Goal: Task Accomplishment & Management: Use online tool/utility

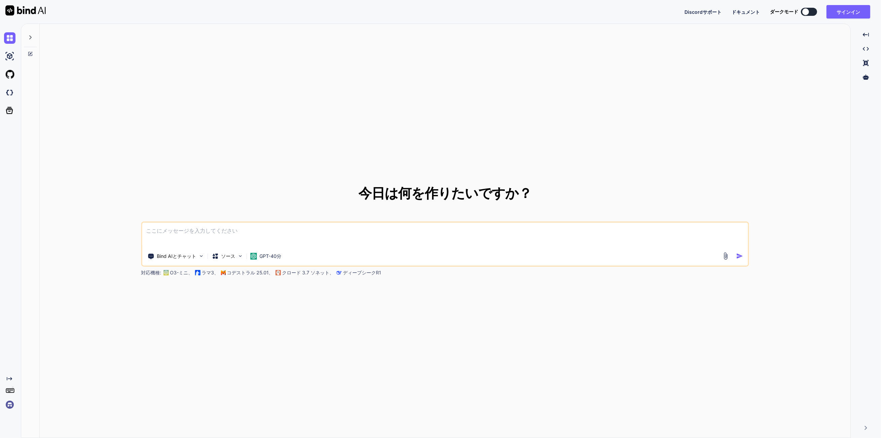
click at [24, 38] on div at bounding box center [30, 35] width 13 height 23
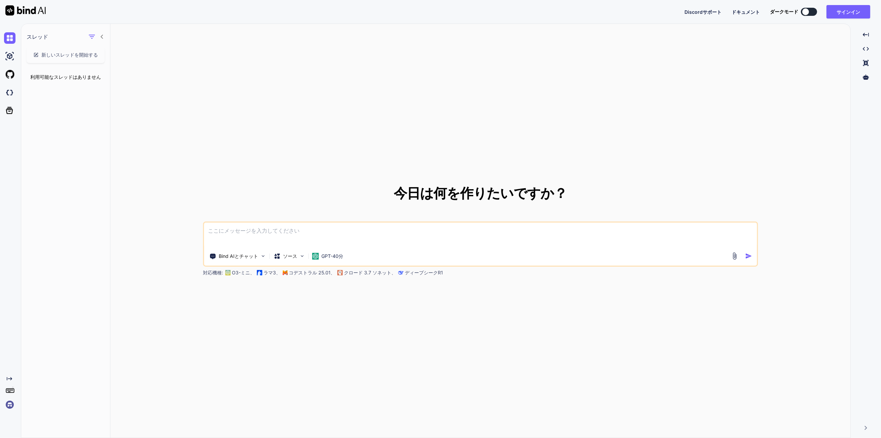
click at [9, 387] on icon at bounding box center [9, 389] width 9 height 9
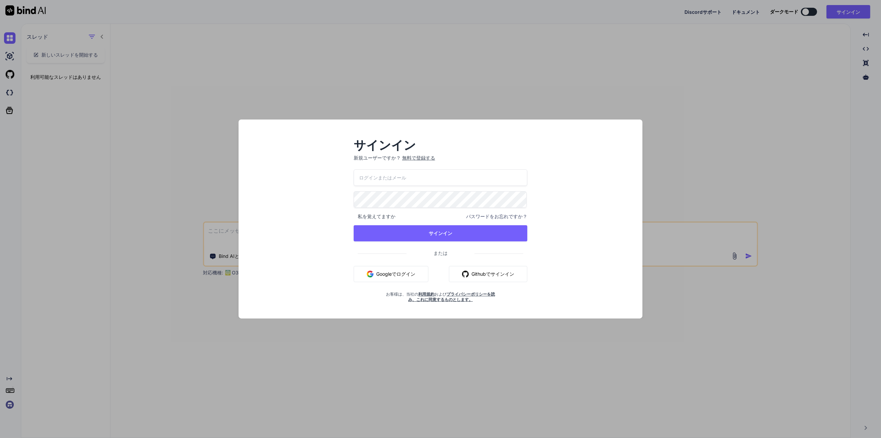
click at [38, 365] on div "サインイン 新規ユーザーですか？ 無料で登録する 私を覚えてますか パスワードをお忘れですか？ サインイン または Googleでログイン Githubでサイ…" at bounding box center [440, 219] width 881 height 438
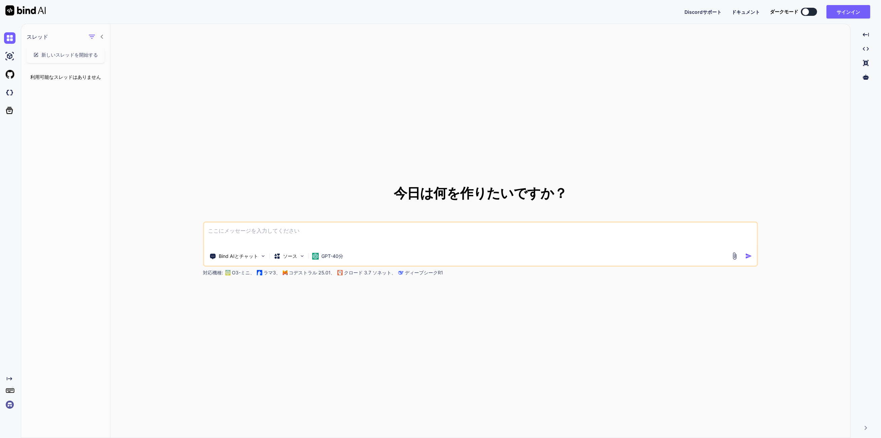
click at [10, 378] on icon at bounding box center [9, 378] width 5 height 3
type textarea "x"
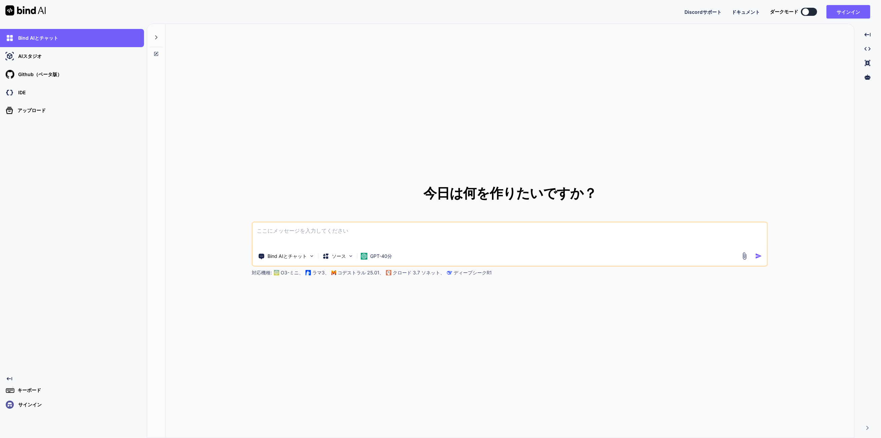
click at [869, 431] on div "Created with Pixso. Created with Pixso. Created with Pixso. Created with Pixso." at bounding box center [867, 233] width 21 height 409
click at [868, 428] on icon at bounding box center [868, 428] width 2 height 4
click at [876, 418] on div "Created with Pixso." at bounding box center [877, 416] width 9 height 18
click at [731, 7] on div "Discordサポート ドキュメント ダークモード サインイン Created with Pixso." at bounding box center [780, 11] width 191 height 13
click at [737, 12] on font "ドキュメント" at bounding box center [746, 12] width 28 height 6
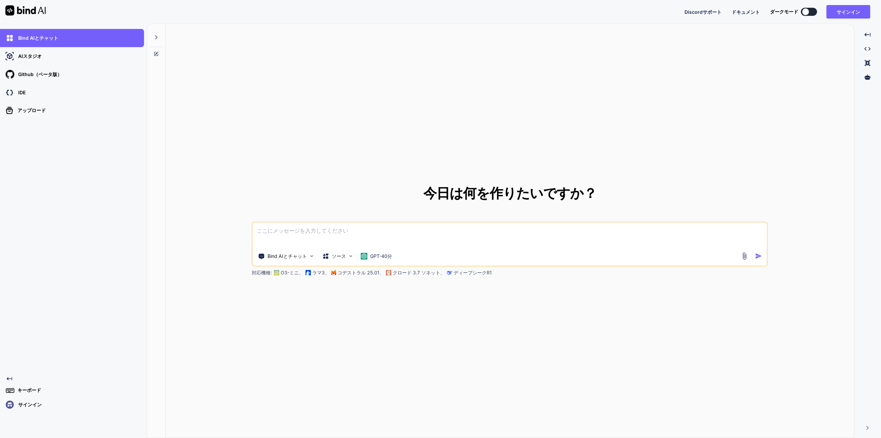
click at [704, 9] on font "Discordサポート" at bounding box center [703, 12] width 37 height 6
click at [736, 5] on div "Discordサポート ドキュメント ダークモード サインイン Created with Pixso." at bounding box center [780, 11] width 191 height 13
click at [738, 8] on div "Discordサポート ドキュメント ダークモード サインイン Created with Pixso." at bounding box center [780, 11] width 191 height 13
click at [746, 10] on font "ドキュメント" at bounding box center [746, 12] width 28 height 6
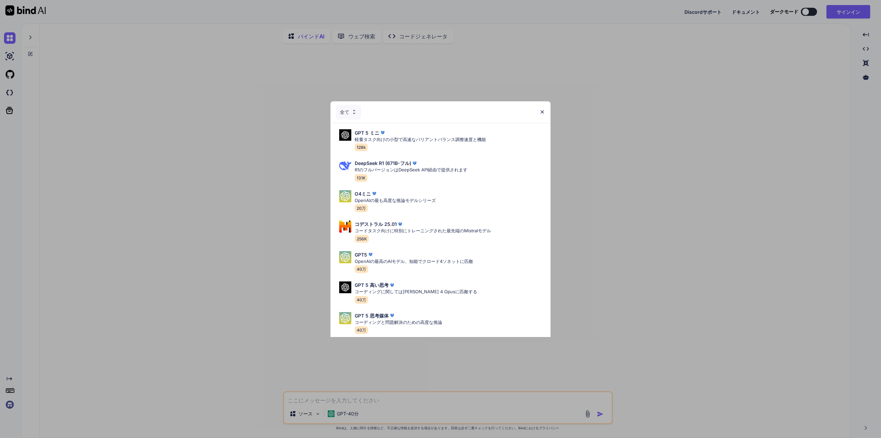
click at [347, 109] on font "全て" at bounding box center [344, 112] width 9 height 6
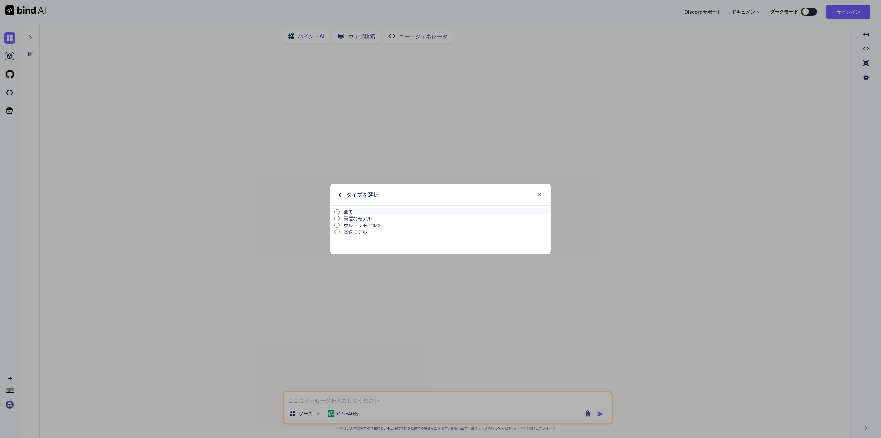
click at [352, 219] on font "高度なモデル" at bounding box center [358, 218] width 28 height 6
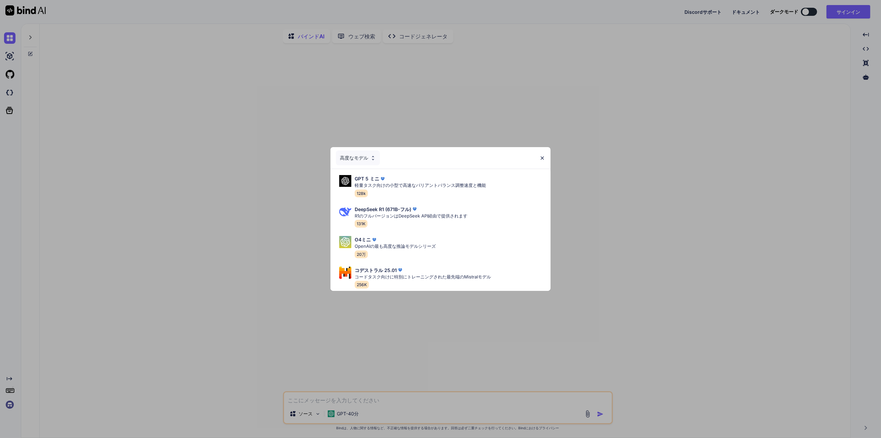
click at [362, 155] on font "高度なモデル" at bounding box center [354, 158] width 28 height 6
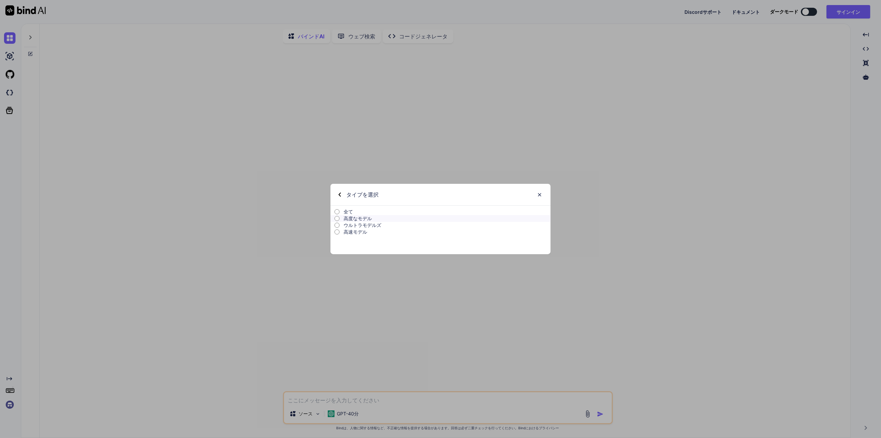
click at [358, 225] on font "ウルトラモデルズ" at bounding box center [363, 225] width 38 height 6
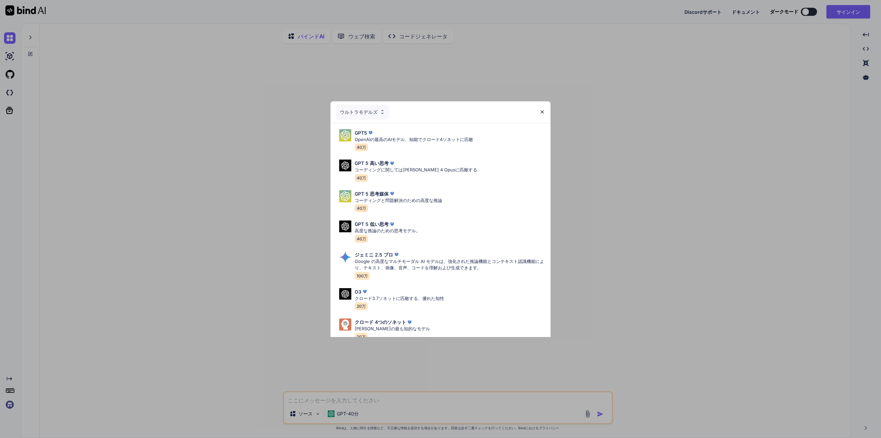
click at [675, 151] on div "ウルトラモデルズ GPT5 OpenAIの最高のAIモデル、知能でクロード4ソネットに匹敵 40万 GPT 5 高い思考 コーディングに関してはClaude …" at bounding box center [440, 219] width 881 height 438
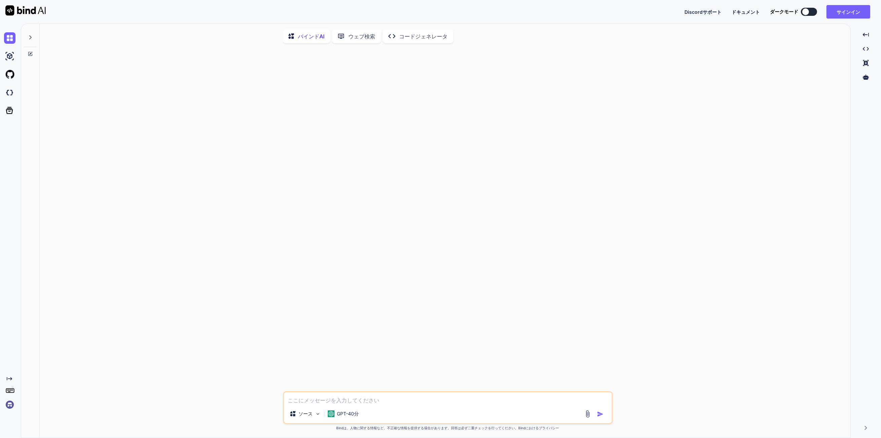
click at [805, 13] on div at bounding box center [806, 11] width 7 height 7
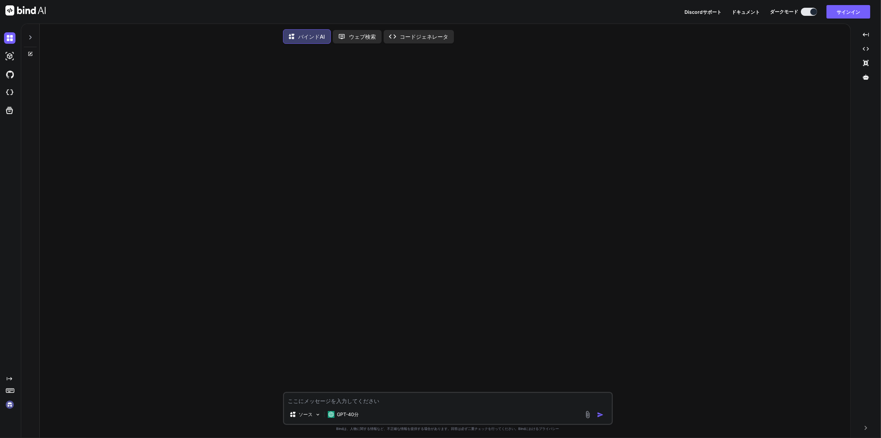
click at [808, 13] on button at bounding box center [809, 12] width 16 height 8
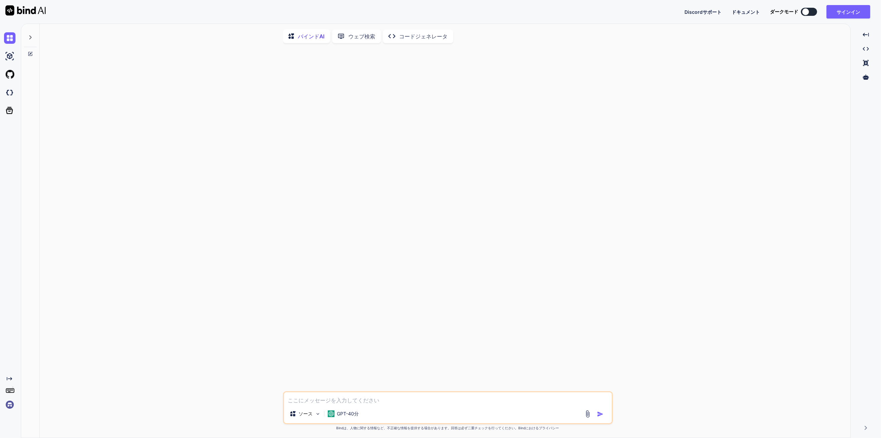
click at [552, 430] on font "Bindは、人物に関する情報など、不正確な情報を提供する場合があります。回答は必ず二重チェックを行ってください。Bindにおけるプライバシー" at bounding box center [448, 428] width 223 height 4
drag, startPoint x: 535, startPoint y: 430, endPoint x: 525, endPoint y: 430, distance: 10.1
click at [535, 430] on font "Bindは、人物に関する情報など、不正確な情報を提供する場合があります。回答は必ず二重チェックを行ってください。Bindにおけるプライバシー" at bounding box center [448, 428] width 223 height 4
click at [524, 430] on font "Bindは、人物に関する情報など、不正確な情報を提供する場合があります。回答は必ず二重チェックを行ってください。Bindにおけるプライバシー" at bounding box center [448, 428] width 223 height 4
click at [519, 430] on font "Bindは、人物に関する情報など、不正確な情報を提供する場合があります。回答は必ず二重チェックを行ってください。Bindにおけるプライバシー" at bounding box center [448, 428] width 223 height 4
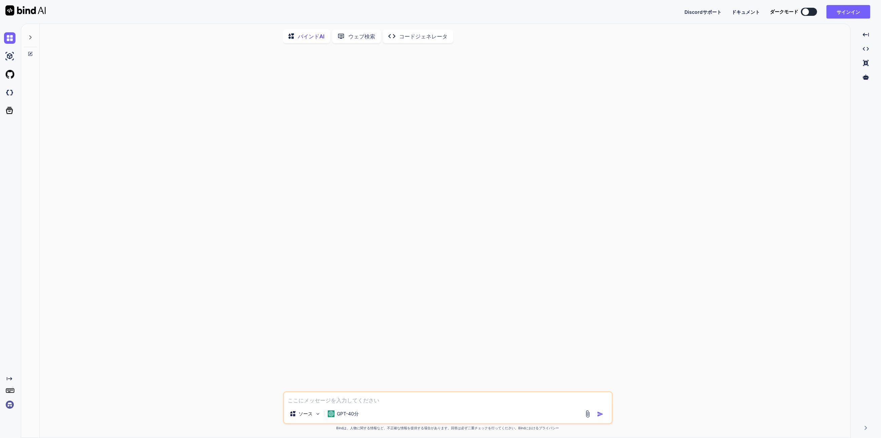
click at [516, 430] on font "Bindは、人物に関する情報など、不正確な情報を提供する場合があります。回答は必ず二重チェックを行ってください。Bindにおけるプライバシー" at bounding box center [448, 428] width 223 height 4
click at [509, 429] on font "Bindは、人物に関する情報など、不正確な情報を提供する場合があります。回答は必ず二重チェックを行ってください。Bindにおけるプライバシー" at bounding box center [448, 428] width 223 height 4
click at [505, 429] on font "Bindは、人物に関する情報など、不正確な情報を提供する場合があります。回答は必ず二重チェックを行ってください。Bindにおけるプライバシー" at bounding box center [448, 428] width 223 height 4
drag, startPoint x: 501, startPoint y: 430, endPoint x: 495, endPoint y: 430, distance: 6.1
click at [497, 430] on font "Bindは、人物に関する情報など、不正確な情報を提供する場合があります。回答は必ず二重チェックを行ってください。Bindにおけるプライバシー" at bounding box center [448, 428] width 223 height 4
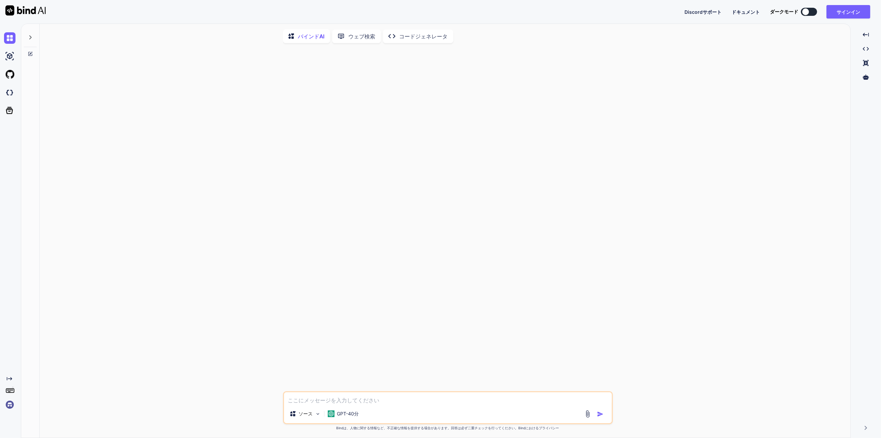
click at [488, 430] on font "Bindは、人物に関する情報など、不正確な情報を提供する場合があります。回答は必ず二重チェックを行ってください。Bindにおけるプライバシー" at bounding box center [448, 428] width 223 height 4
drag, startPoint x: 484, startPoint y: 431, endPoint x: 479, endPoint y: 431, distance: 5.1
click at [480, 430] on font "Bindは、人物に関する情報など、不正確な情報を提供する場合があります。回答は必ず二重チェックを行ってください。Bindにおけるプライバシー" at bounding box center [448, 428] width 223 height 4
click at [475, 431] on p "Bindは、人物に関する情報など、不正確な情報を提供する場合があります。回答は必ず二重チェックを行ってください。Bindにおけるプライバシー" at bounding box center [448, 428] width 330 height 5
click at [470, 431] on p "Bindは、人物に関する情報など、不正確な情報を提供する場合があります。回答は必ず二重チェックを行ってください。Bindにおけるプライバシー" at bounding box center [448, 428] width 330 height 5
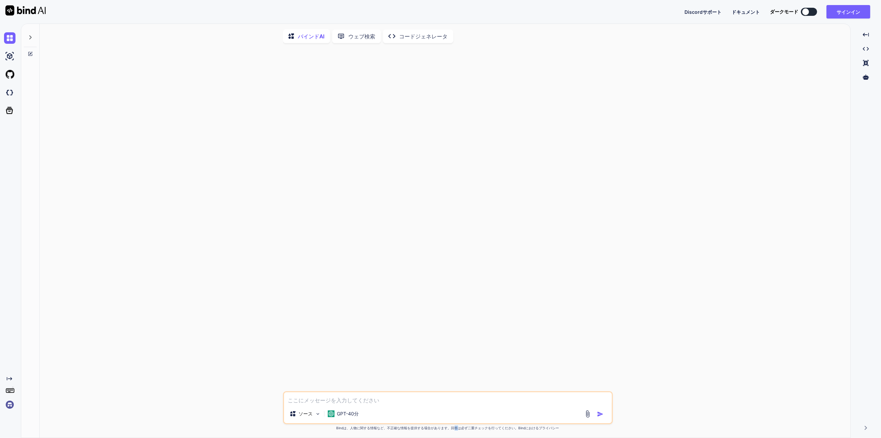
click at [451, 430] on font "Bindは、人物に関する情報など、不正確な情報を提供する場合があります。回答は必ず二重チェックを行ってください。Bindにおけるプライバシー" at bounding box center [448, 428] width 223 height 4
drag, startPoint x: 449, startPoint y: 430, endPoint x: 443, endPoint y: 430, distance: 5.7
click at [447, 430] on font "Bindは、人物に関する情報など、不正確な情報を提供する場合があります。回答は必ず二重チェックを行ってください。Bindにおけるプライバシー" at bounding box center [448, 428] width 223 height 4
drag, startPoint x: 443, startPoint y: 430, endPoint x: 438, endPoint y: 430, distance: 5.1
click at [441, 430] on font "Bindは、人物に関する情報など、不正確な情報を提供する場合があります。回答は必ず二重チェックを行ってください。Bindにおけるプライバシー" at bounding box center [448, 428] width 223 height 4
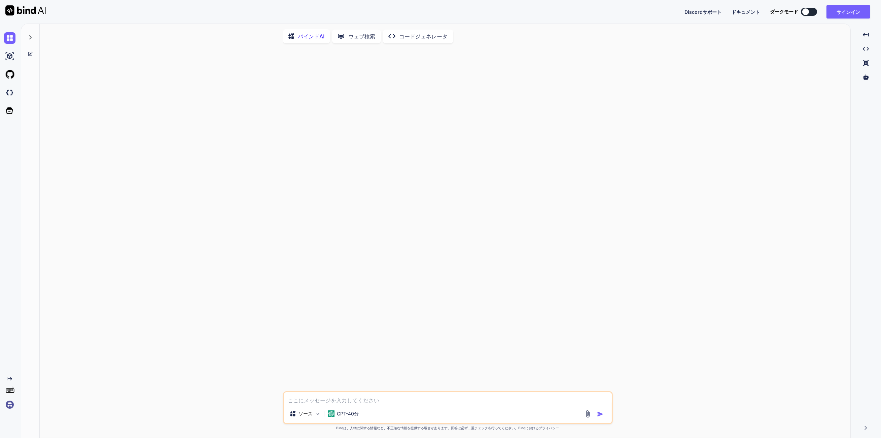
drag, startPoint x: 438, startPoint y: 430, endPoint x: 423, endPoint y: 430, distance: 15.2
click at [435, 429] on font "Bindは、人物に関する情報など、不正確な情報を提供する場合があります。回答は必ず二重チェックを行ってください。Bindにおけるプライバシー" at bounding box center [448, 428] width 223 height 4
drag, startPoint x: 423, startPoint y: 430, endPoint x: 414, endPoint y: 429, distance: 9.1
click at [419, 430] on font "Bindは、人物に関する情報など、不正確な情報を提供する場合があります。回答は必ず二重チェックを行ってください。Bindにおけるプライバシー" at bounding box center [448, 428] width 223 height 4
drag, startPoint x: 414, startPoint y: 429, endPoint x: 409, endPoint y: 429, distance: 5.1
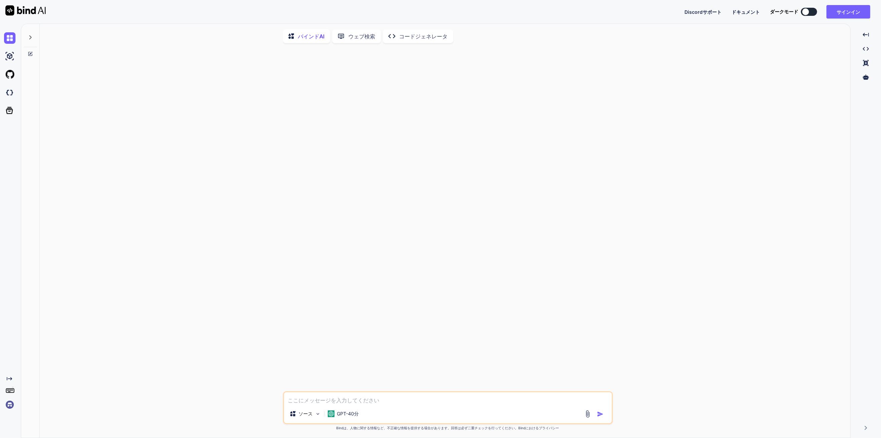
click at [413, 429] on font "Bindは、人物に関する情報など、不正確な情報を提供する場合があります。回答は必ず二重チェックを行ってください。Bindにおけるプライバシー" at bounding box center [448, 428] width 223 height 4
drag, startPoint x: 409, startPoint y: 429, endPoint x: 399, endPoint y: 430, distance: 9.8
click at [406, 429] on font "Bindは、人物に関する情報など、不正確な情報を提供する場合があります。回答は必ず二重チェックを行ってください。Bindにおけるプライバシー" at bounding box center [448, 428] width 223 height 4
click at [401, 430] on font "Bindは、人物に関する情報など、不正確な情報を提供する場合があります。回答は必ず二重チェックを行ってください。Bindにおけるプライバシー" at bounding box center [448, 428] width 223 height 4
click at [394, 430] on font "Bindは、人物に関する情報など、不正確な情報を提供する場合があります。回答は必ず二重チェックを行ってください。Bindにおけるプライバシー" at bounding box center [448, 428] width 223 height 4
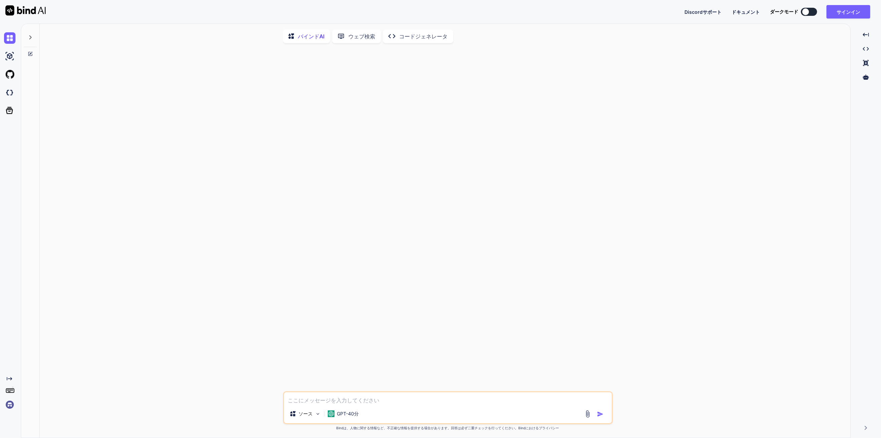
click at [388, 430] on font "Bindは、人物に関する情報など、不正確な情報を提供する場合があります。回答は必ず二重チェックを行ってください。Bindにおけるプライバシー" at bounding box center [448, 428] width 223 height 4
click at [378, 430] on font "Bindは、人物に関する情報など、不正確な情報を提供する場合があります。回答は必ず二重チェックを行ってください。Bindにおけるプライバシー" at bounding box center [448, 428] width 223 height 4
drag, startPoint x: 372, startPoint y: 430, endPoint x: 341, endPoint y: 429, distance: 30.7
click at [346, 429] on font "Bindは、人物に関する情報など、不正確な情報を提供する場合があります。回答は必ず二重チェックを行ってください。Bindにおけるプライバシー" at bounding box center [448, 428] width 223 height 4
click at [340, 429] on font "Bindは、人物に関する情報など、不正確な情報を提供する場合があります。回答は必ず二重チェックを行ってください。Bindにおけるプライバシー" at bounding box center [448, 428] width 223 height 4
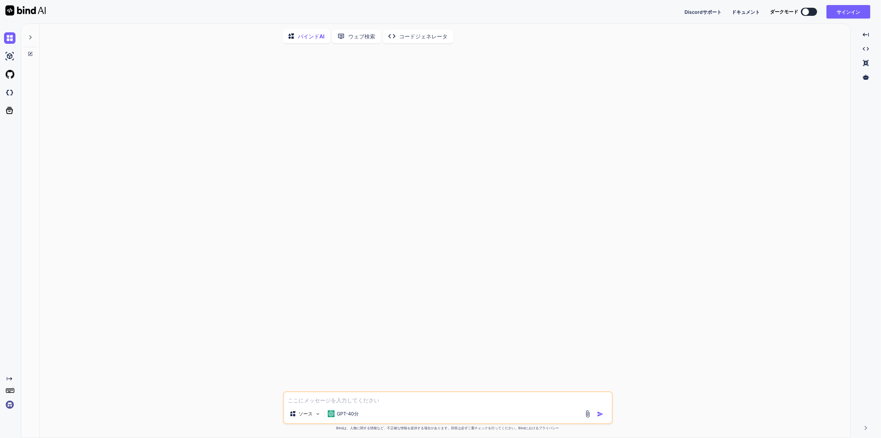
click at [338, 430] on font "Bindは、人物に関する情報など、不正確な情報を提供する場合があります。回答は必ず二重チェックを行ってください。Bindにおけるプライバシー" at bounding box center [448, 428] width 223 height 4
click at [338, 429] on font "Bindは、人物に関する情報など、不正確な情報を提供する場合があります。回答は必ず二重チェックを行ってください。Bindにおけるプライバシー" at bounding box center [448, 428] width 223 height 4
click at [370, 429] on font "Bindは、人物に関する情報など、不正確な情報を提供する場合があります。回答は必ず二重チェックを行ってください。Bindにおけるプライバシー" at bounding box center [448, 428] width 223 height 4
click at [516, 430] on font "Bindは、人物に関する情報など、不正確な情報を提供する場合があります。回答は必ず二重チェックを行ってください。Bindにおけるプライバシー" at bounding box center [448, 428] width 223 height 4
click at [534, 429] on font "Bindは、人物に関する情報など、不正確な情報を提供する場合があります。回答は必ず二重チェックを行ってください。Bindにおけるプライバシー" at bounding box center [448, 428] width 223 height 4
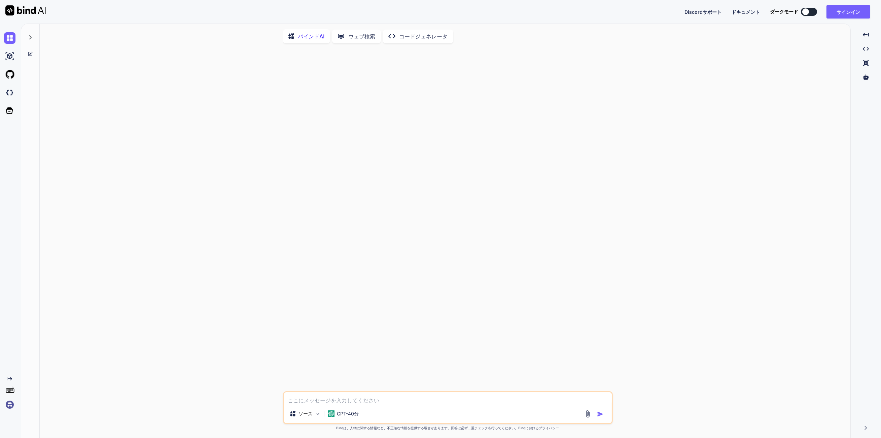
click at [544, 430] on font "Bindは、人物に関する情報など、不正確な情報を提供する場合があります。回答は必ず二重チェックを行ってください。Bindにおけるプライバシー" at bounding box center [448, 428] width 223 height 4
click at [306, 414] on font "ソース" at bounding box center [306, 414] width 14 height 6
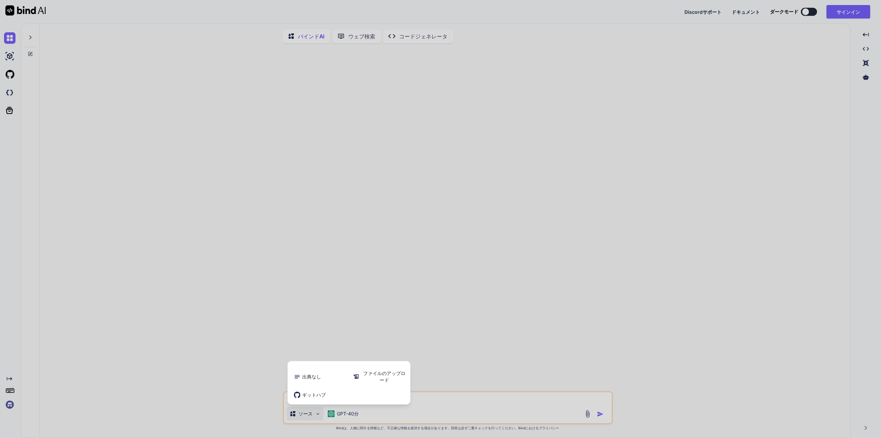
click at [156, 388] on div at bounding box center [440, 219] width 881 height 438
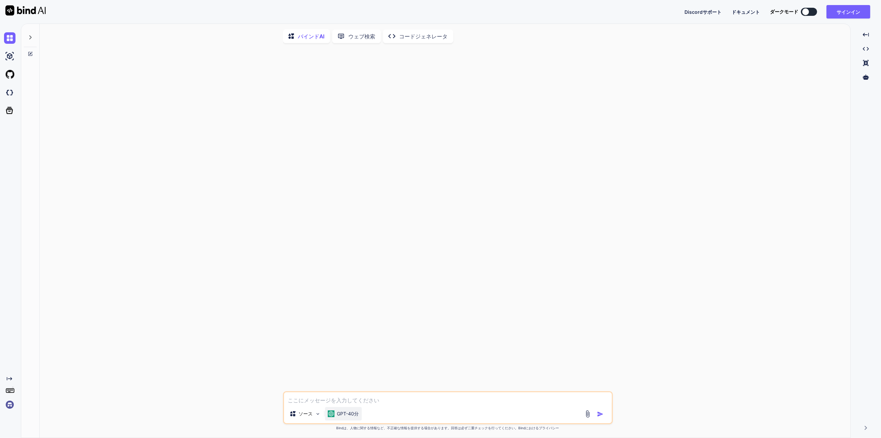
click at [355, 416] on font "GPT-40分" at bounding box center [348, 414] width 22 height 6
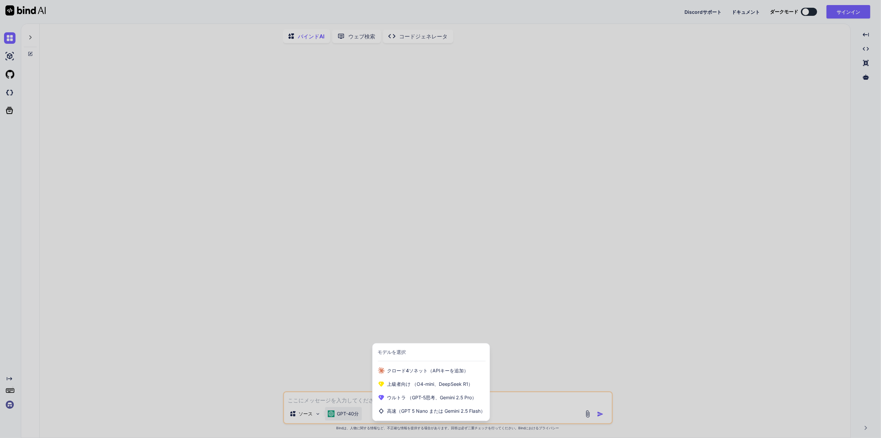
click at [664, 380] on div at bounding box center [440, 219] width 881 height 438
type textarea "x"
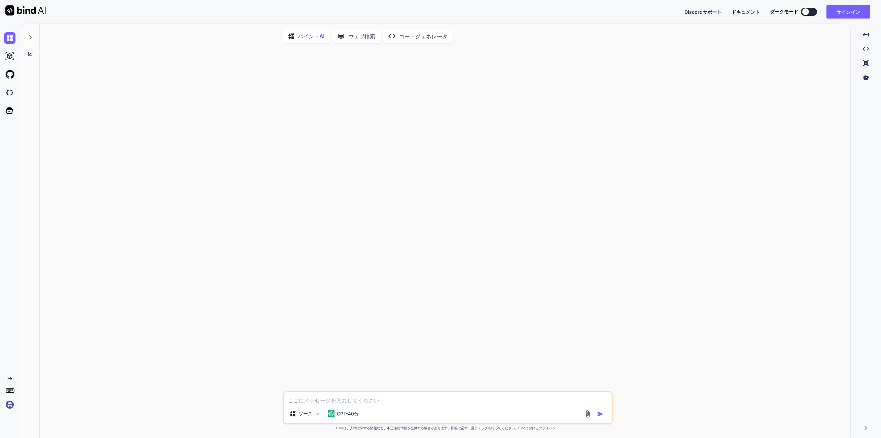
click at [9, 380] on icon "Created with Pixso." at bounding box center [9, 378] width 5 height 5
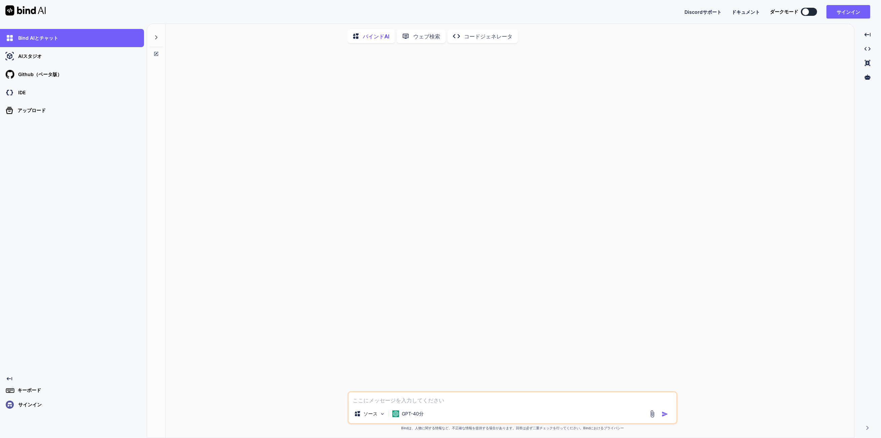
click at [23, 393] on font "キーボード" at bounding box center [30, 390] width 24 height 6
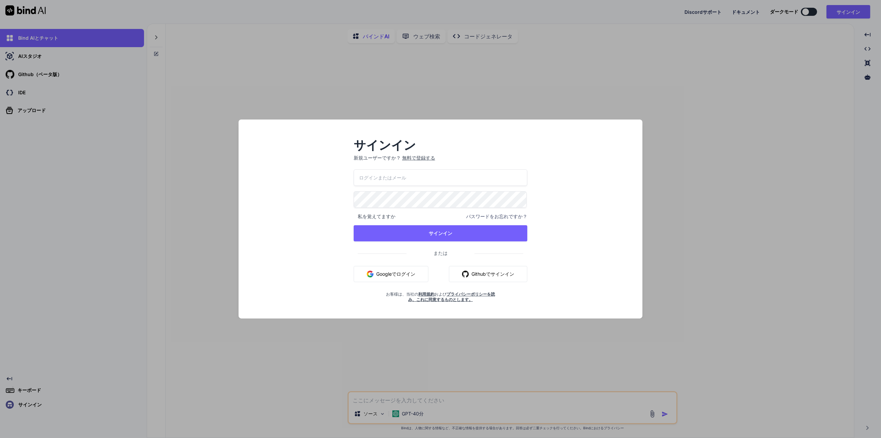
click at [182, 380] on div "サインイン 新規ユーザーですか？ 無料で登録する 私を覚えてますか パスワードをお忘れですか？ サインイン または Googleでログイン Githubでサイ…" at bounding box center [440, 219] width 881 height 438
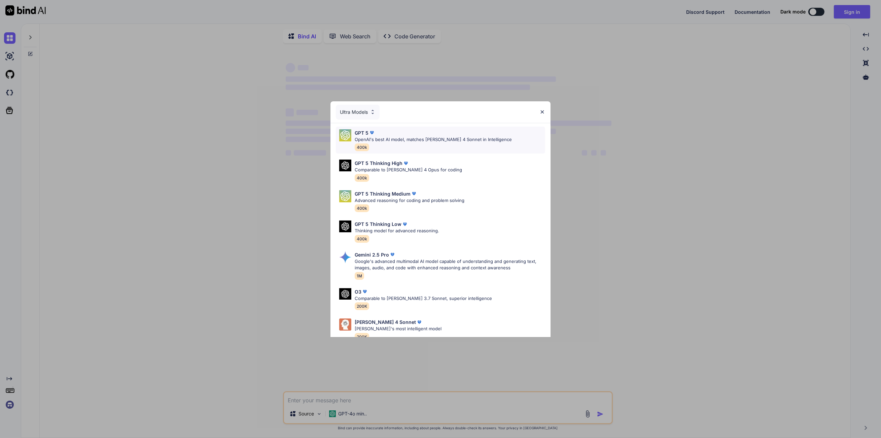
type textarea "x"
click at [368, 110] on div "Ultra Models" at bounding box center [358, 112] width 44 height 15
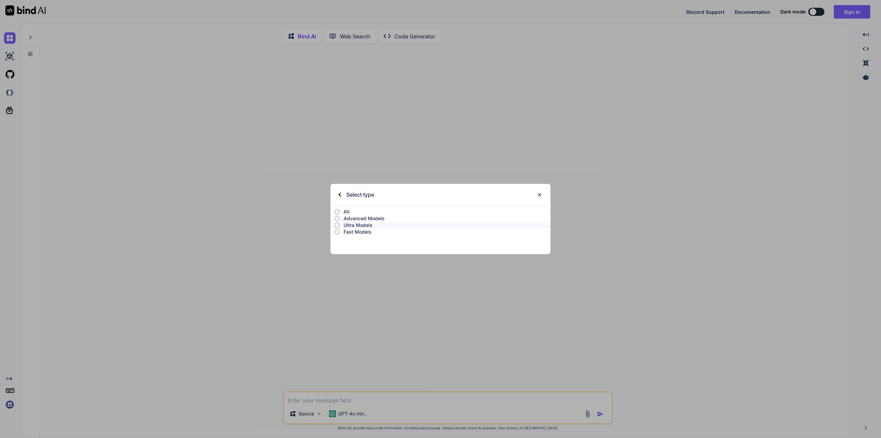
click at [337, 194] on div "Select type" at bounding box center [441, 195] width 221 height 22
click at [341, 194] on div "Select type" at bounding box center [357, 195] width 36 height 22
click at [539, 290] on div "Select type All Advanced Models Ultra Models Fast Models" at bounding box center [440, 219] width 881 height 438
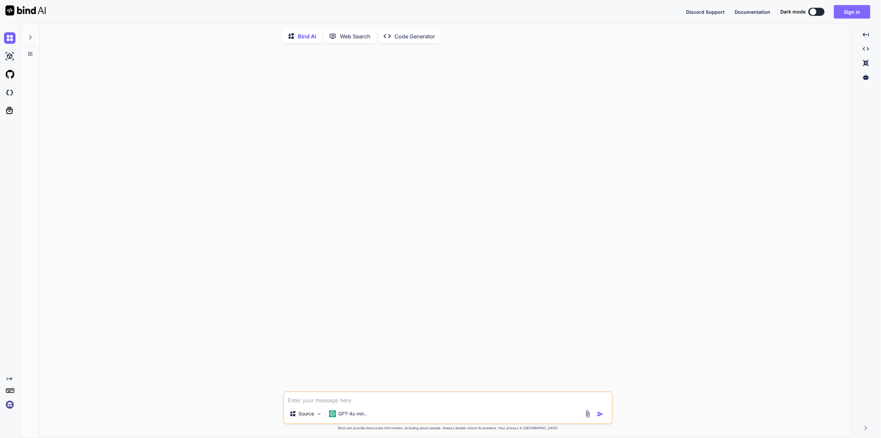
click at [850, 12] on button "Sign in" at bounding box center [852, 11] width 36 height 13
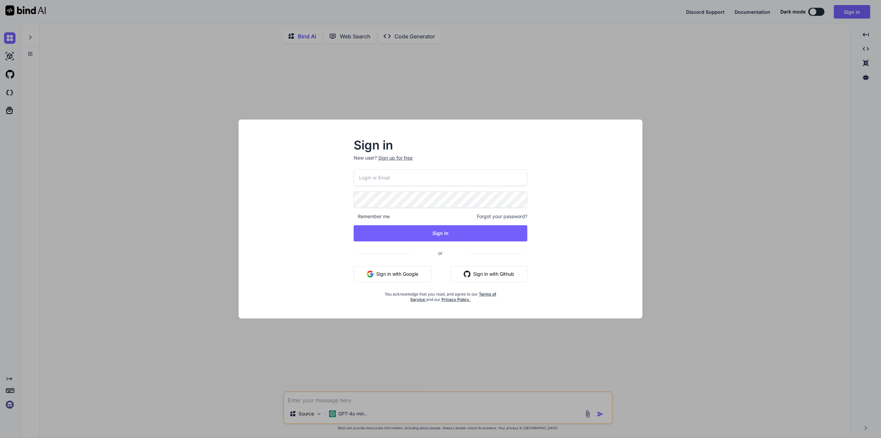
click at [425, 179] on input "email" at bounding box center [441, 177] width 174 height 16
click at [399, 268] on div "Remember me Forgot your password? Sign In or Sign in with Google Sign in with G…" at bounding box center [441, 235] width 174 height 133
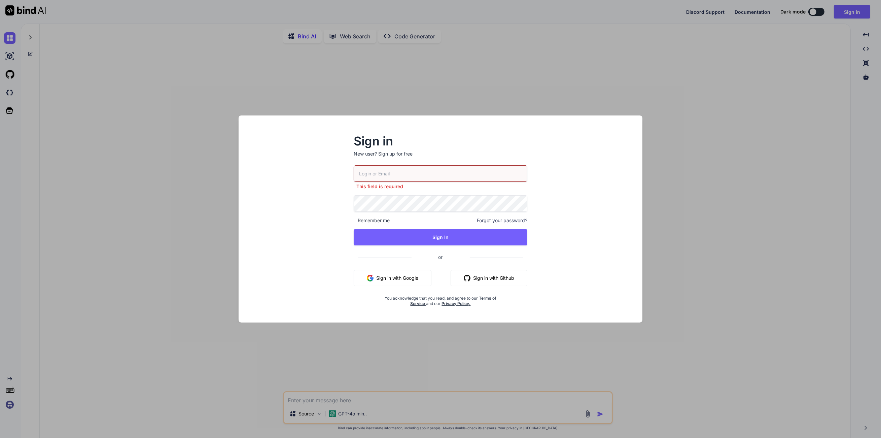
click at [407, 280] on button "Sign in with Google" at bounding box center [393, 278] width 78 height 16
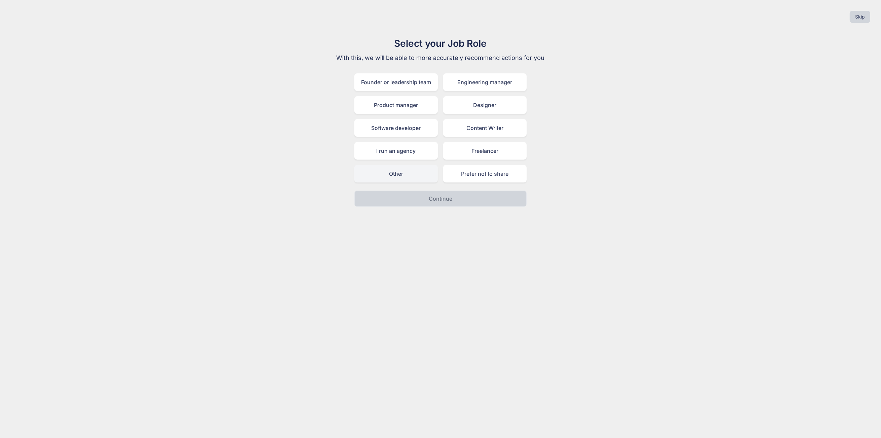
click at [430, 178] on div "Other" at bounding box center [395, 174] width 83 height 18
click at [435, 197] on p "Continue" at bounding box center [441, 199] width 24 height 8
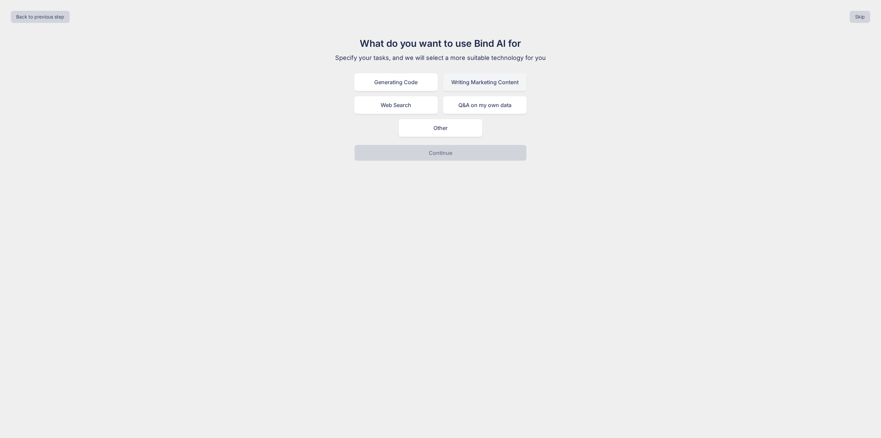
click at [472, 83] on div "Writing Marketing Content" at bounding box center [484, 82] width 83 height 18
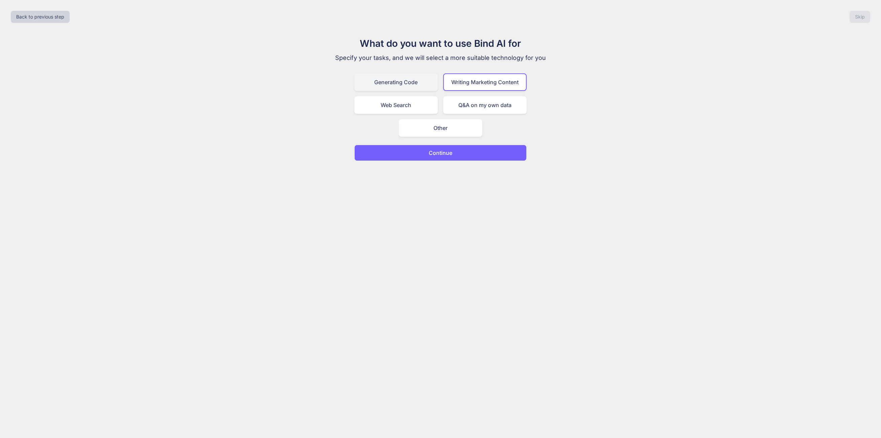
click at [416, 82] on div "Generating Code" at bounding box center [395, 82] width 83 height 18
click at [412, 109] on div "Web Search" at bounding box center [395, 105] width 83 height 18
click at [422, 88] on div "Generating Code" at bounding box center [395, 82] width 83 height 18
click at [504, 151] on button "Continue" at bounding box center [440, 153] width 172 height 16
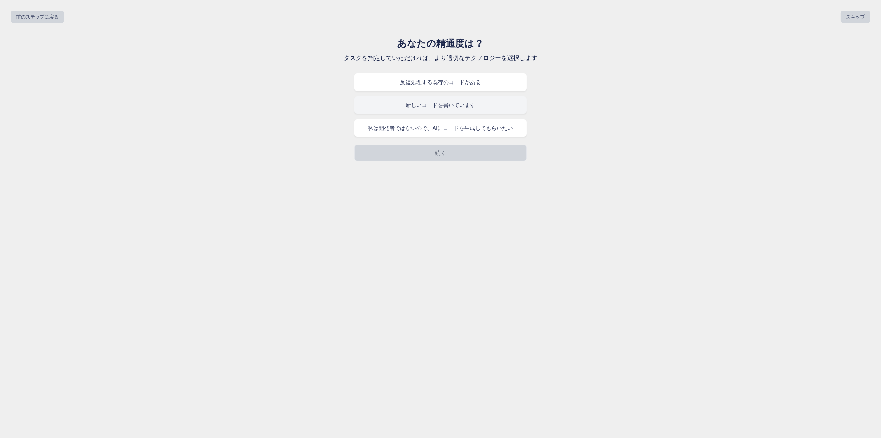
click at [524, 103] on div "新しいコードを書いています" at bounding box center [440, 105] width 172 height 18
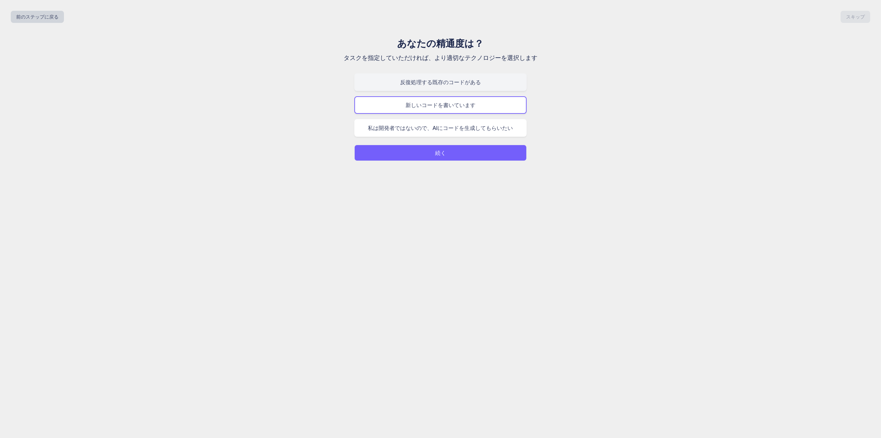
click at [501, 87] on div "反復処理する既存のコードがある" at bounding box center [440, 82] width 172 height 18
click at [508, 110] on div "新しいコードを書いています" at bounding box center [440, 105] width 172 height 18
click at [508, 150] on button "続く" at bounding box center [440, 153] width 172 height 16
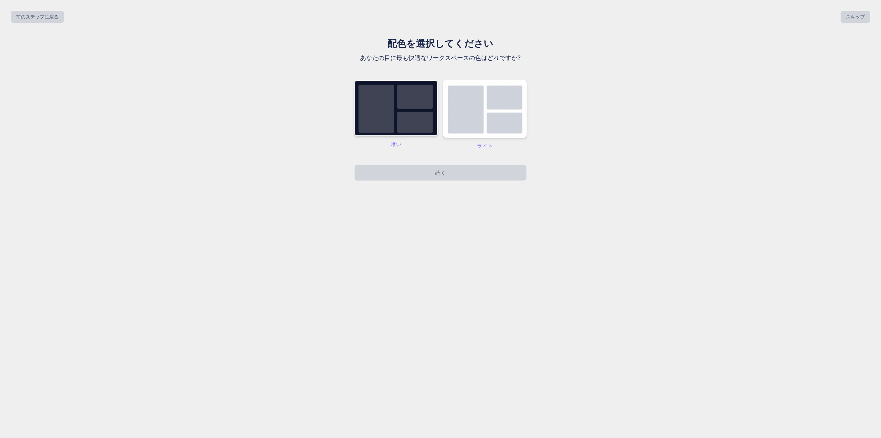
click at [392, 122] on img at bounding box center [395, 108] width 83 height 56
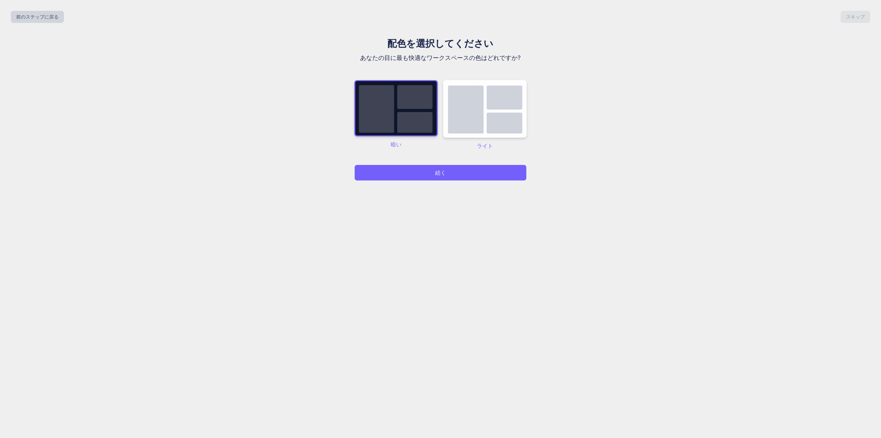
click at [410, 170] on button "続く" at bounding box center [440, 173] width 172 height 16
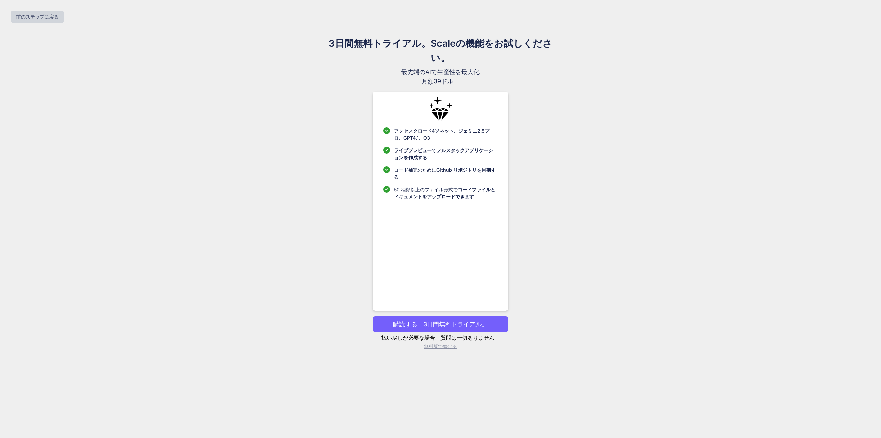
click at [444, 347] on font "無料版で続ける" at bounding box center [440, 346] width 33 height 6
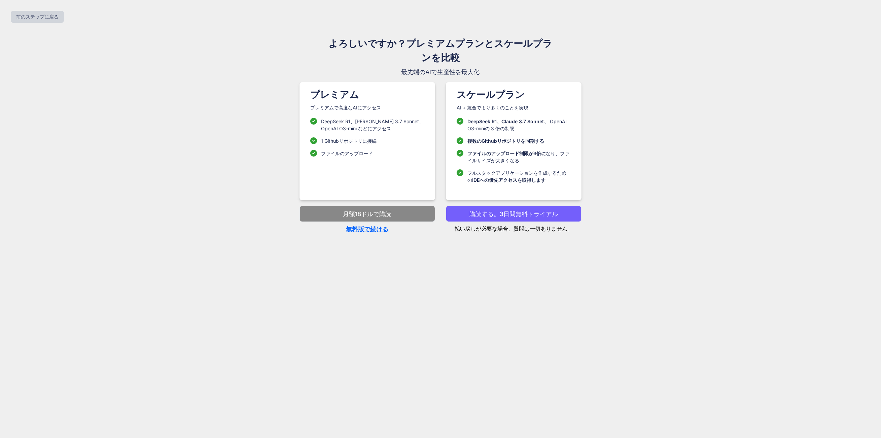
click at [361, 231] on font "無料版で続ける" at bounding box center [367, 229] width 42 height 7
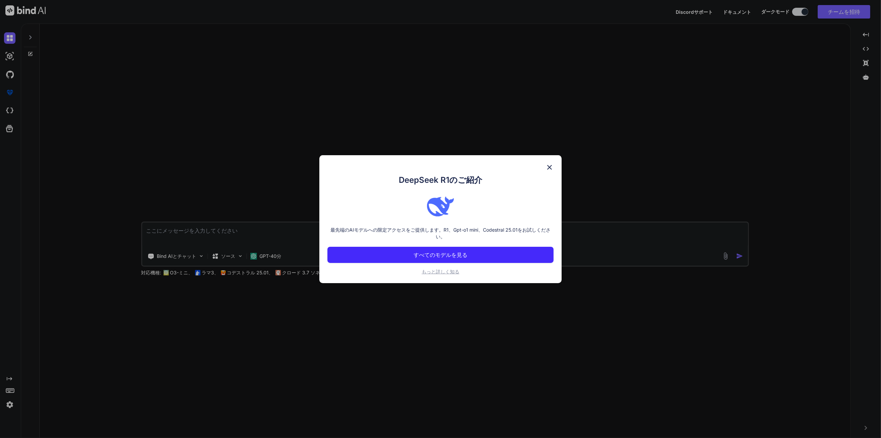
click at [457, 257] on font "すべてのモデルを見る" at bounding box center [441, 254] width 54 height 7
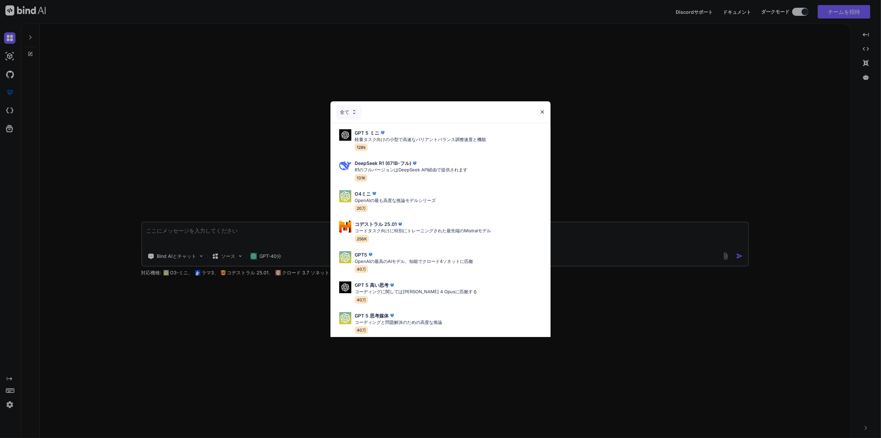
click at [347, 112] on font "全て" at bounding box center [344, 112] width 9 height 6
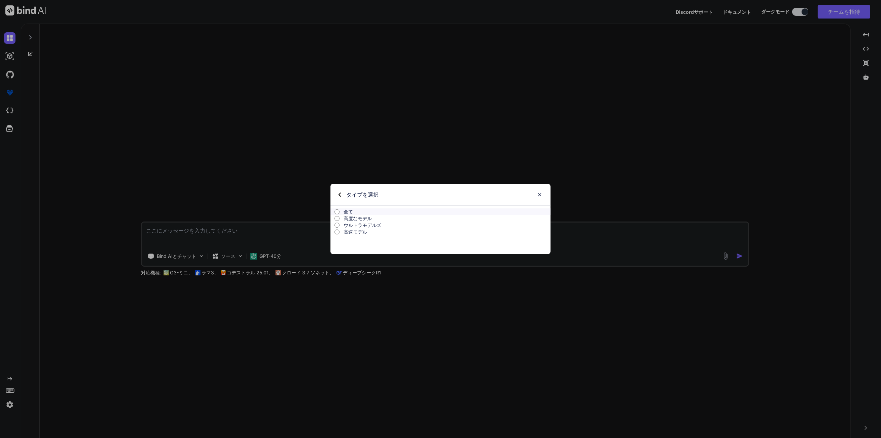
click at [363, 226] on font "ウルトラモデルズ" at bounding box center [363, 225] width 38 height 6
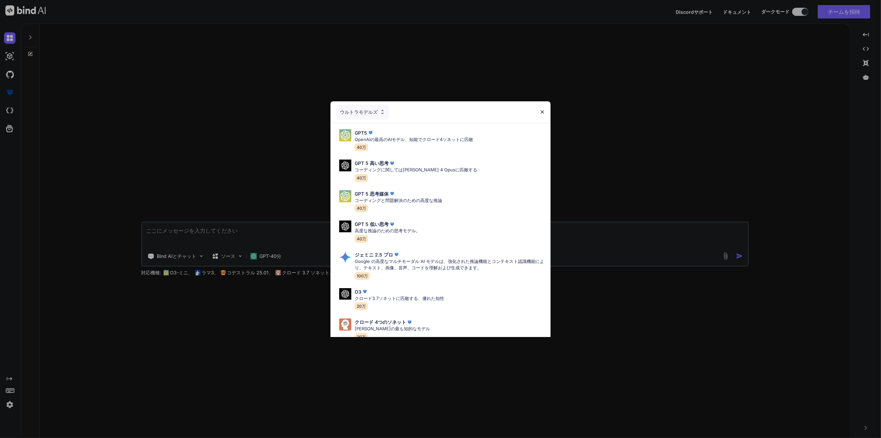
drag, startPoint x: 349, startPoint y: 111, endPoint x: 349, endPoint y: 118, distance: 6.4
click at [349, 112] on font "ウルトラモデルズ" at bounding box center [359, 112] width 38 height 6
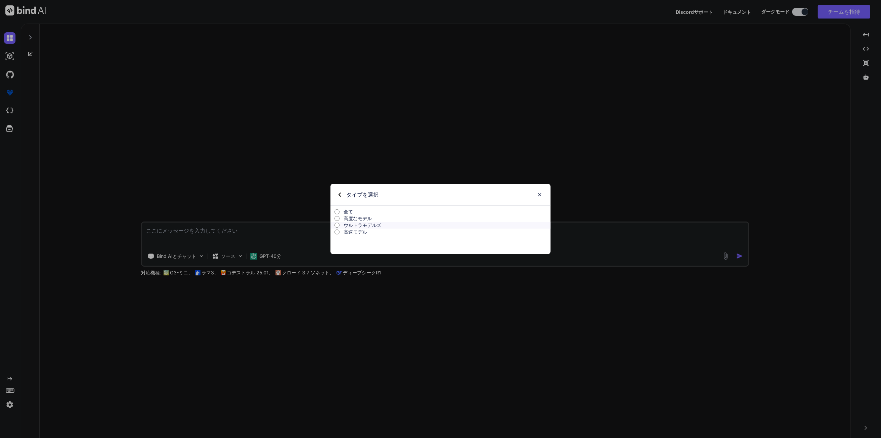
click at [352, 231] on font "高速モデル" at bounding box center [356, 232] width 24 height 6
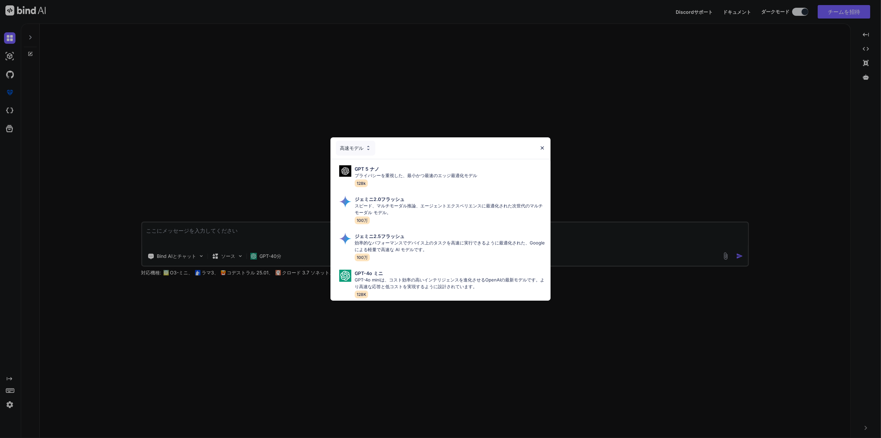
click at [340, 145] on font "高速モデル" at bounding box center [352, 148] width 24 height 7
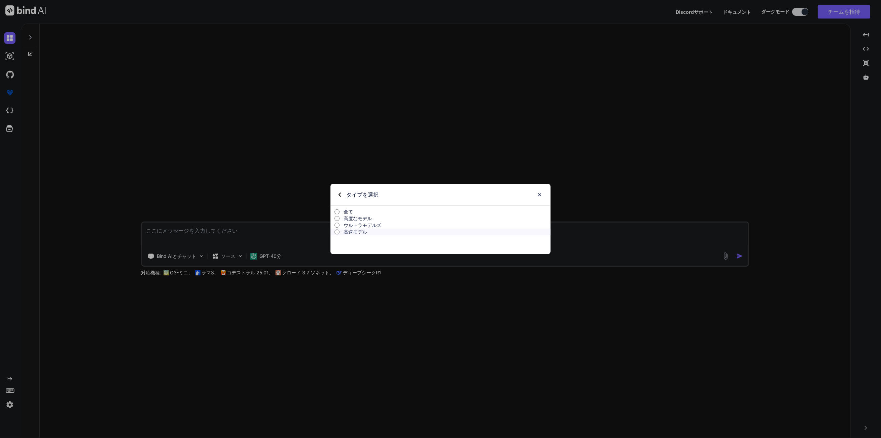
click at [353, 224] on font "ウルトラモデルズ" at bounding box center [363, 225] width 38 height 6
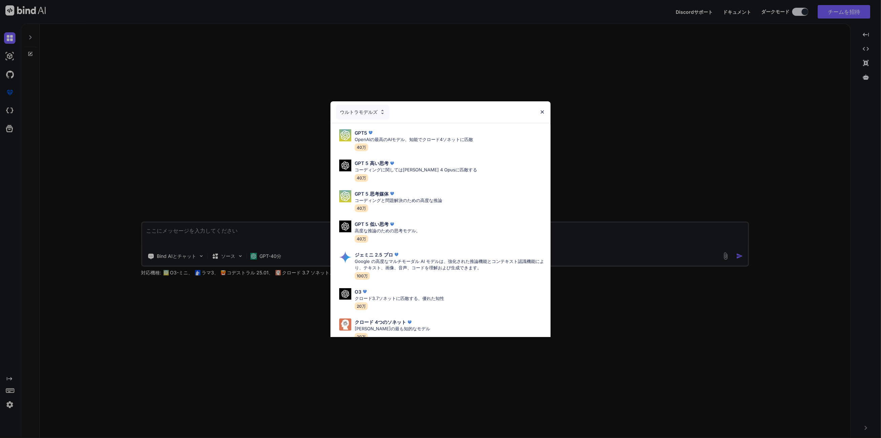
click at [371, 109] on font "ウルトラモデルズ" at bounding box center [359, 112] width 38 height 6
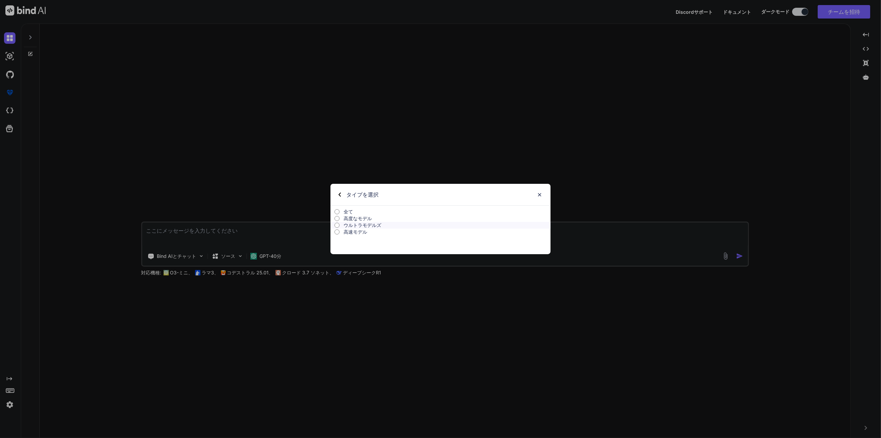
click at [353, 216] on font "高度なモデル" at bounding box center [358, 218] width 28 height 6
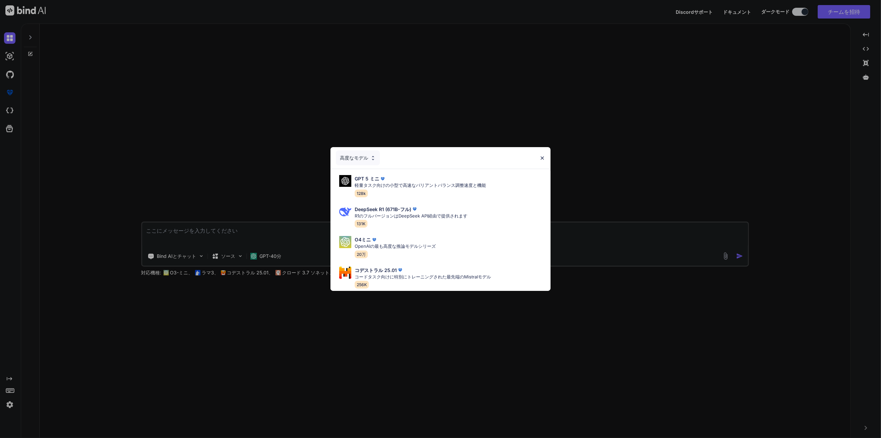
click at [541, 155] on img at bounding box center [543, 158] width 6 height 6
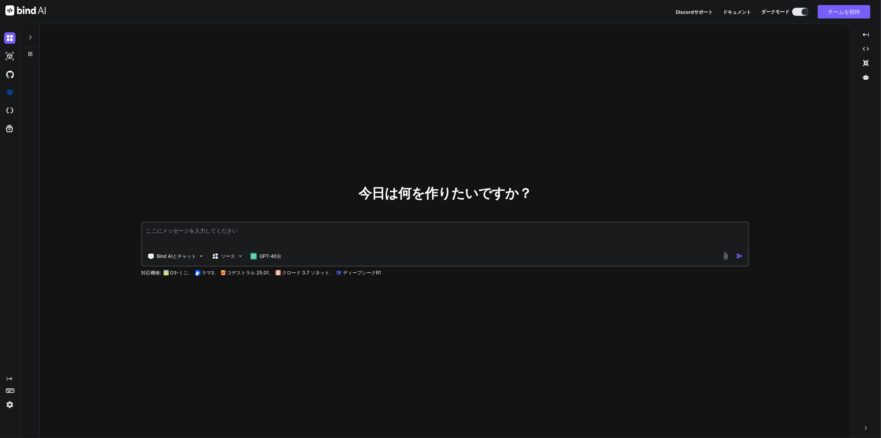
click at [8, 379] on icon "Created with Pixso." at bounding box center [9, 378] width 5 height 5
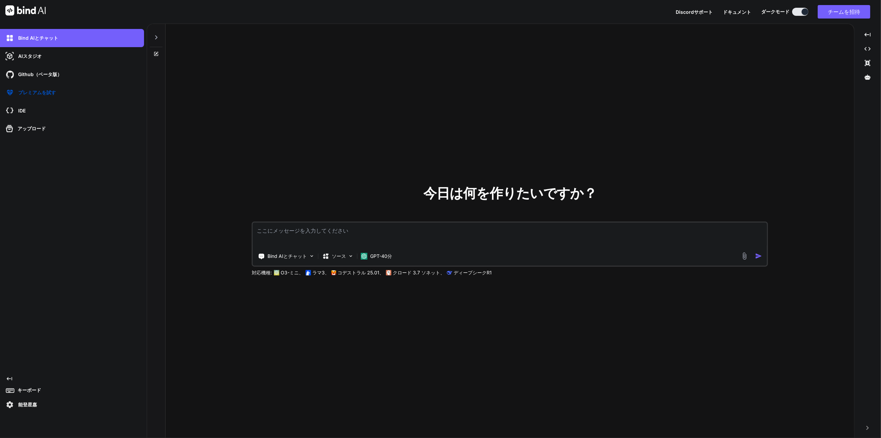
click at [17, 392] on p "キーボード" at bounding box center [28, 390] width 26 height 7
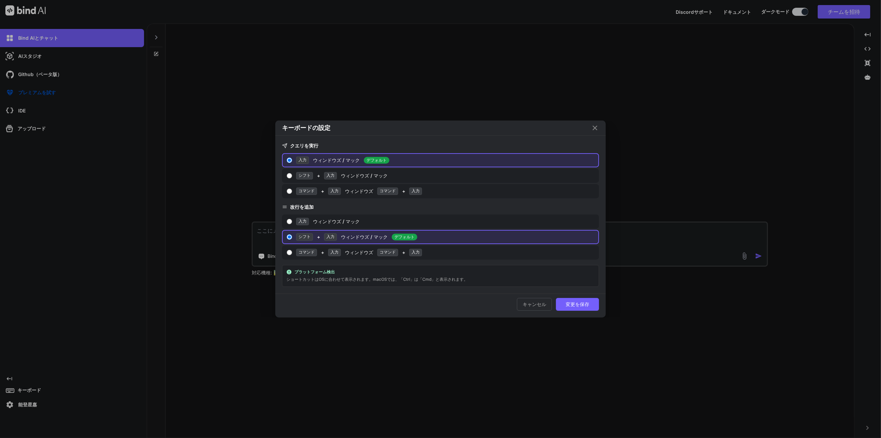
click at [538, 351] on div "キーボードの設定 クエリを実行 入力 ウィンドウズ / マック デフォルト シフト + 入力 ウィンドウズ / マック コマンド + 入力 ウィンドウズ コマ…" at bounding box center [440, 219] width 881 height 438
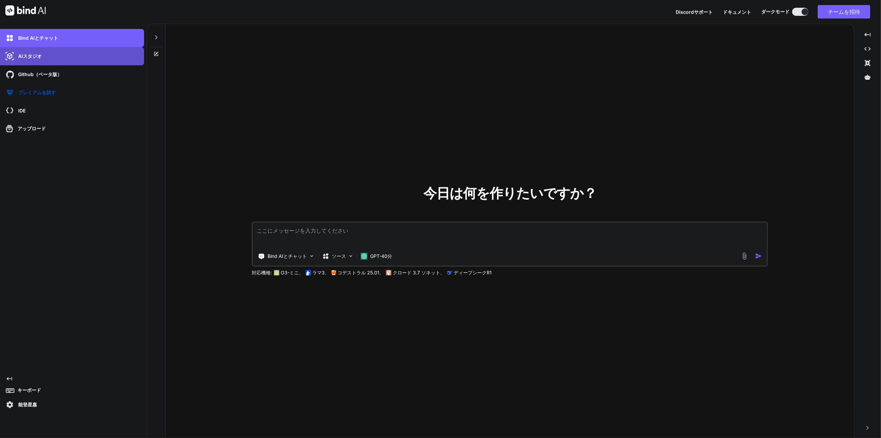
click at [64, 62] on div "AIスタジオ" at bounding box center [74, 55] width 140 height 11
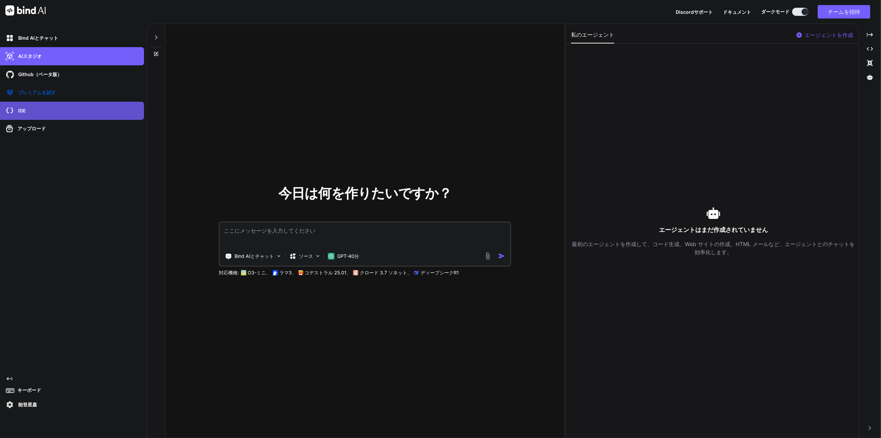
click at [61, 106] on div "IDE" at bounding box center [74, 110] width 140 height 11
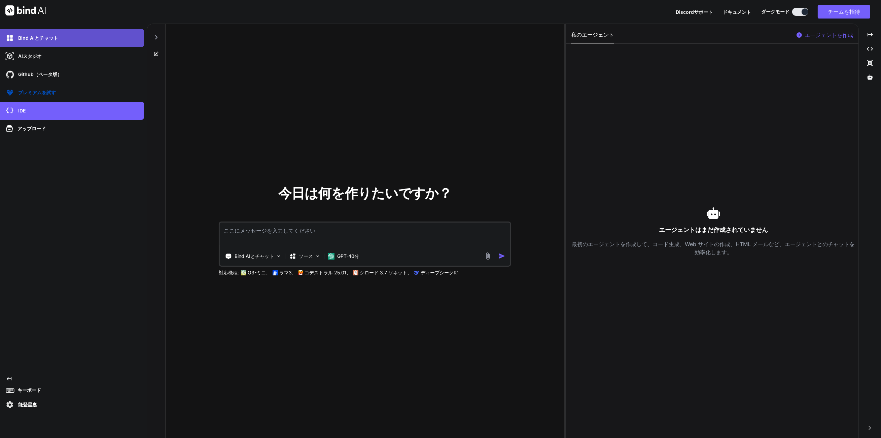
click at [103, 45] on div "Bind AIとチャット" at bounding box center [72, 38] width 144 height 18
click at [104, 40] on div "Bind AIとチャット" at bounding box center [74, 37] width 140 height 11
click at [38, 38] on font "Bind AIとチャット" at bounding box center [38, 38] width 40 height 6
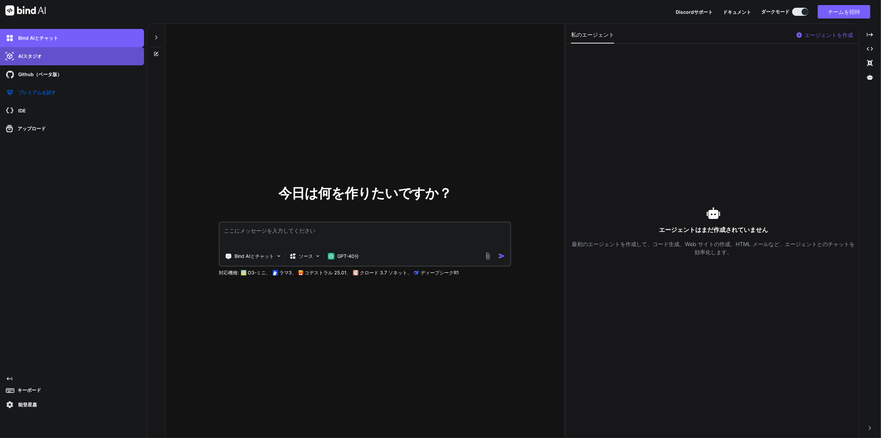
click at [27, 62] on div "AIスタジオ" at bounding box center [74, 55] width 140 height 11
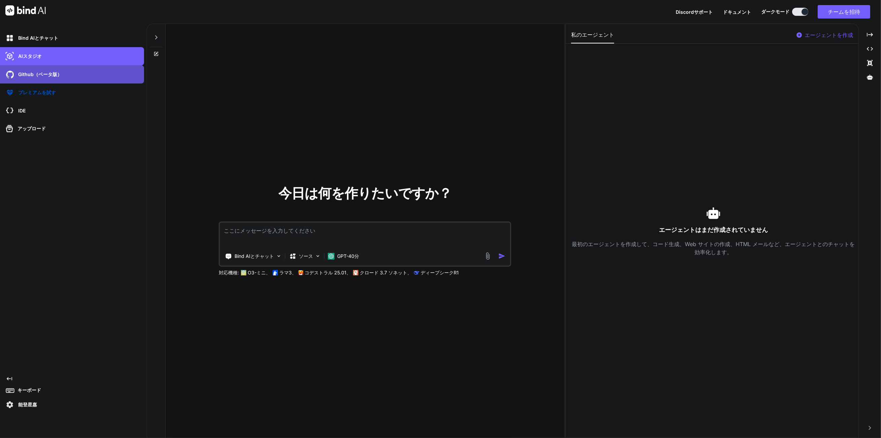
click at [27, 73] on font "Github（ベータ版）" at bounding box center [40, 74] width 44 height 6
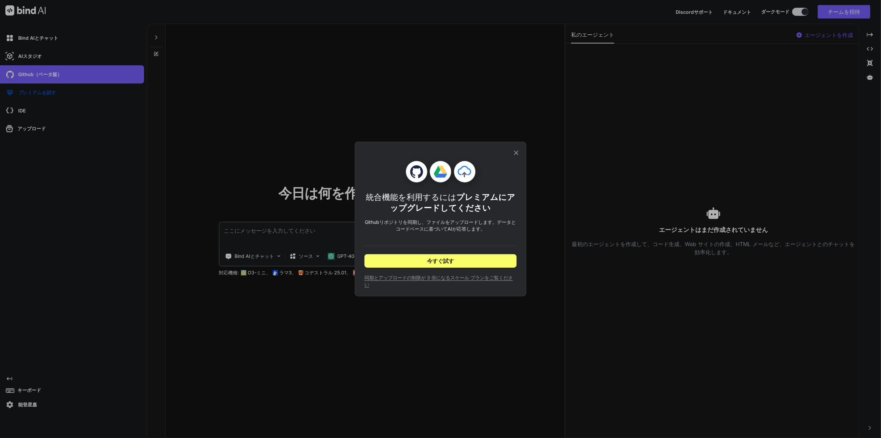
click at [518, 149] on icon at bounding box center [516, 152] width 7 height 7
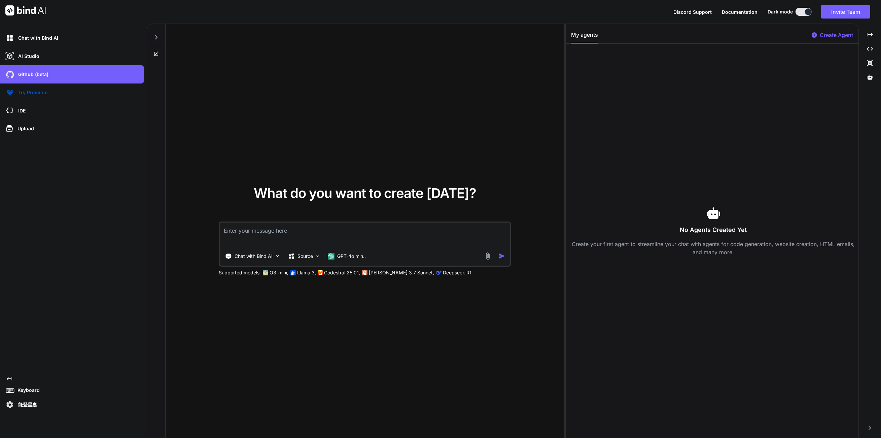
click at [364, 93] on div "What do you want to create today? Chat with Bind AI Source GPT-4o min.. Support…" at bounding box center [365, 231] width 399 height 414
click at [70, 61] on div "AI Studio" at bounding box center [74, 55] width 140 height 11
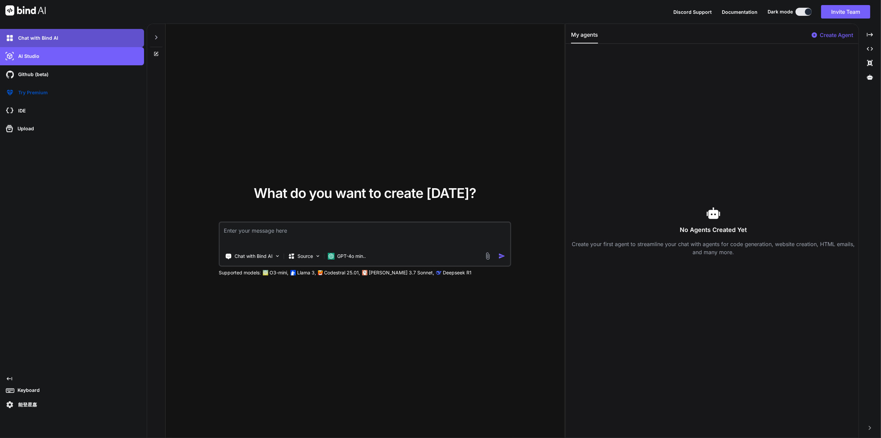
click at [68, 40] on div "Chat with Bind AI" at bounding box center [74, 37] width 140 height 11
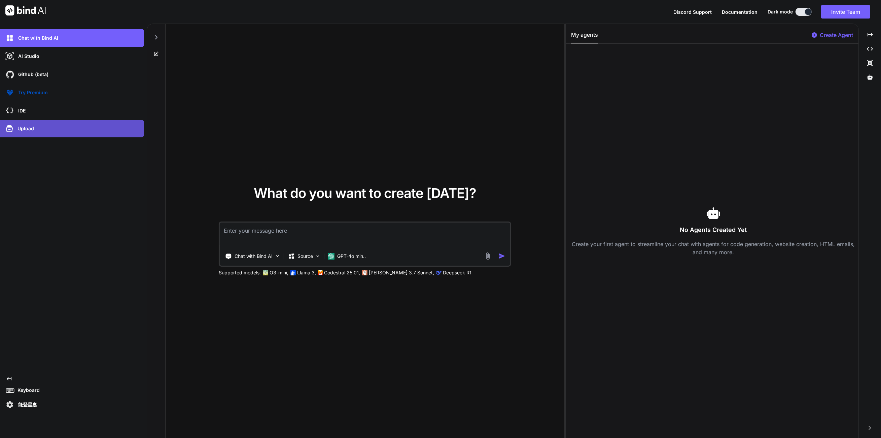
click at [26, 126] on p "Upload" at bounding box center [24, 128] width 19 height 7
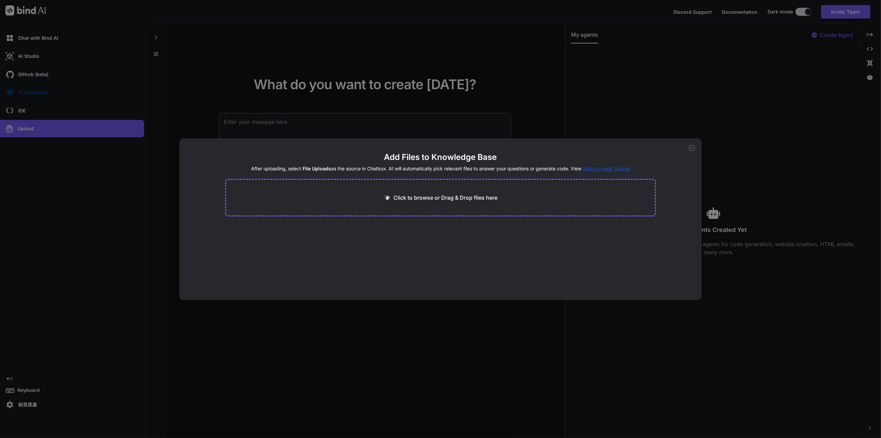
click at [59, 154] on div "Add Files to Knowledge Base After uploading, select File Uploads as the source …" at bounding box center [440, 219] width 881 height 438
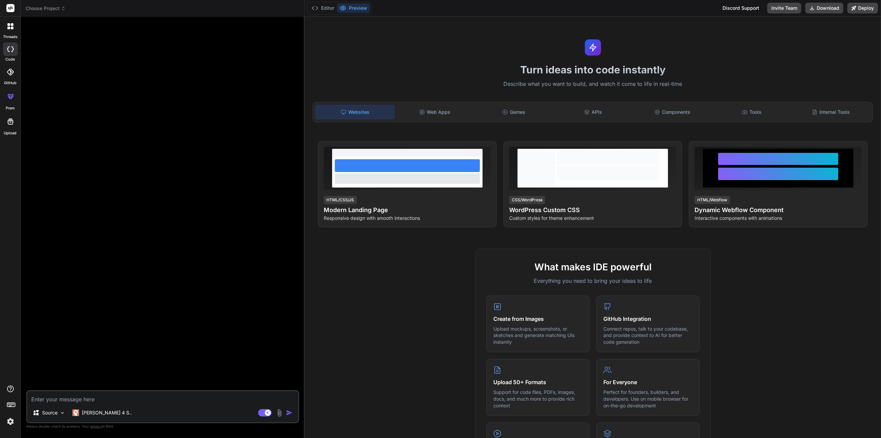
type textarea "x"
click at [12, 392] on icon at bounding box center [10, 389] width 8 height 8
click at [11, 423] on img at bounding box center [10, 421] width 11 height 11
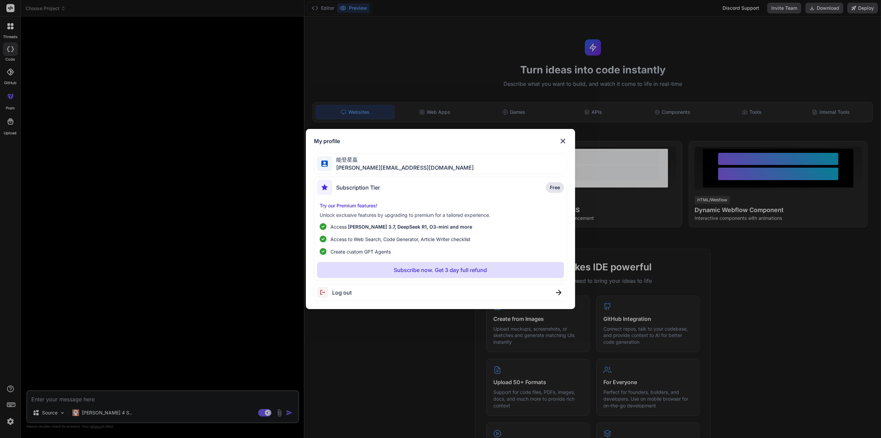
click at [163, 292] on div "My profile 能登星嘉 [PERSON_NAME][EMAIL_ADDRESS][DOMAIN_NAME] Subscription Tier Fre…" at bounding box center [440, 219] width 881 height 438
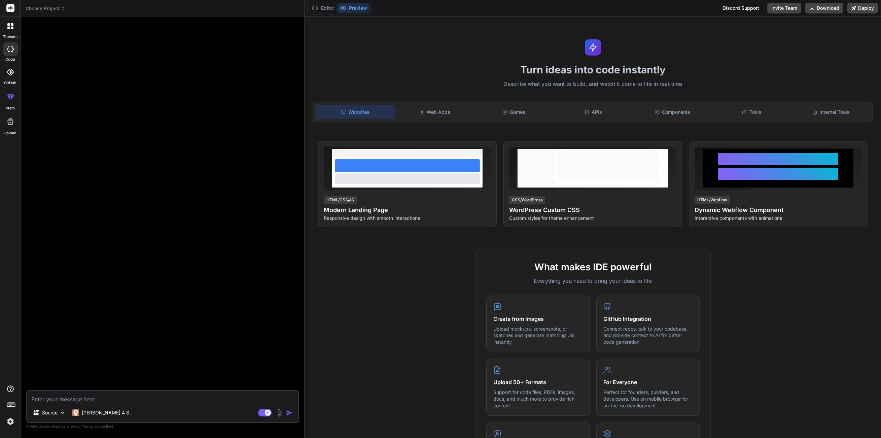
click at [13, 406] on icon at bounding box center [10, 404] width 9 height 9
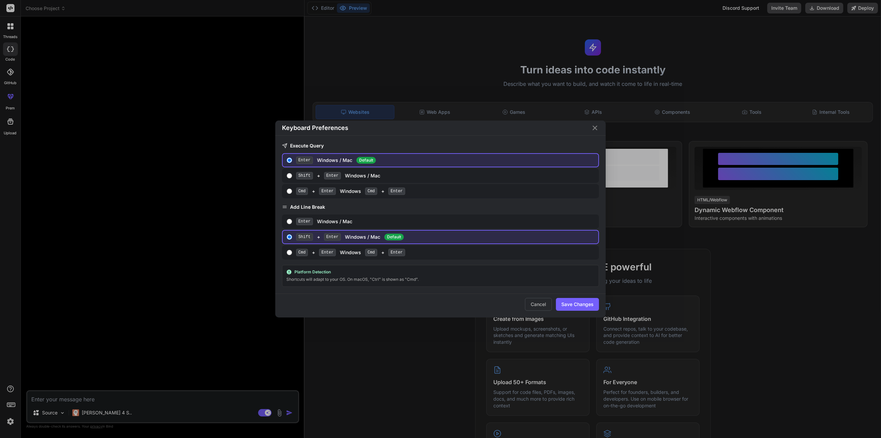
click at [206, 322] on div "Keyboard Preferences Execute Query Enter Windows / Mac Default Shift + Enter Wi…" at bounding box center [440, 219] width 881 height 438
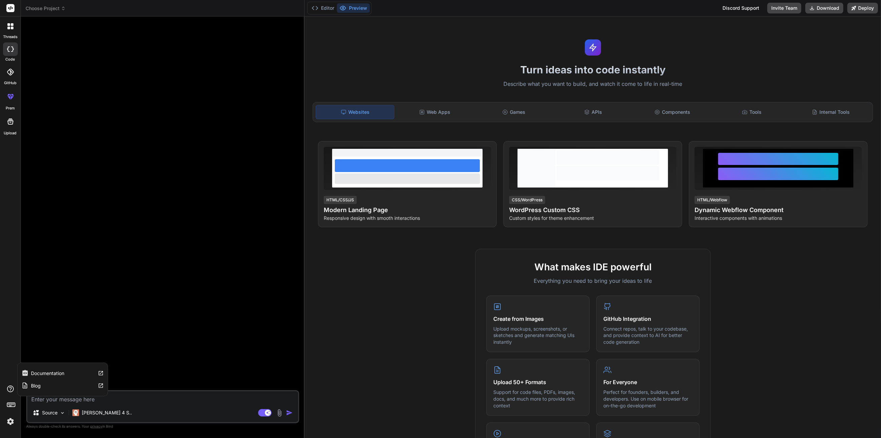
click at [11, 390] on icon at bounding box center [10, 389] width 8 height 8
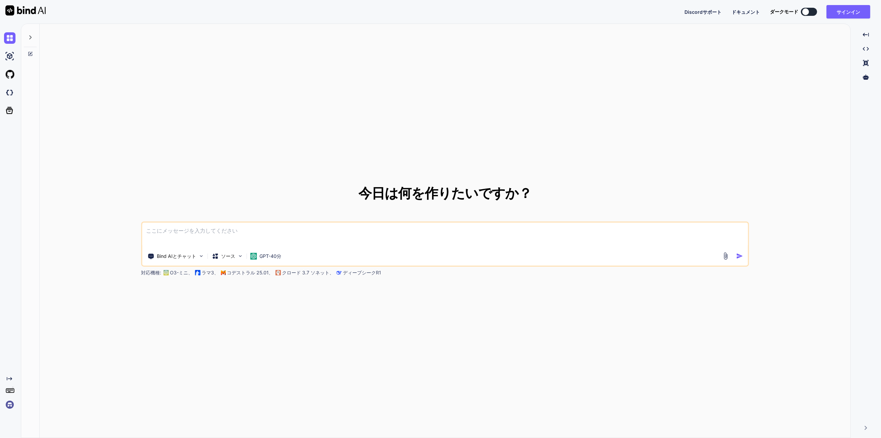
click at [28, 52] on icon at bounding box center [30, 53] width 5 height 5
click at [32, 40] on div at bounding box center [30, 35] width 13 height 23
type textarea "x"
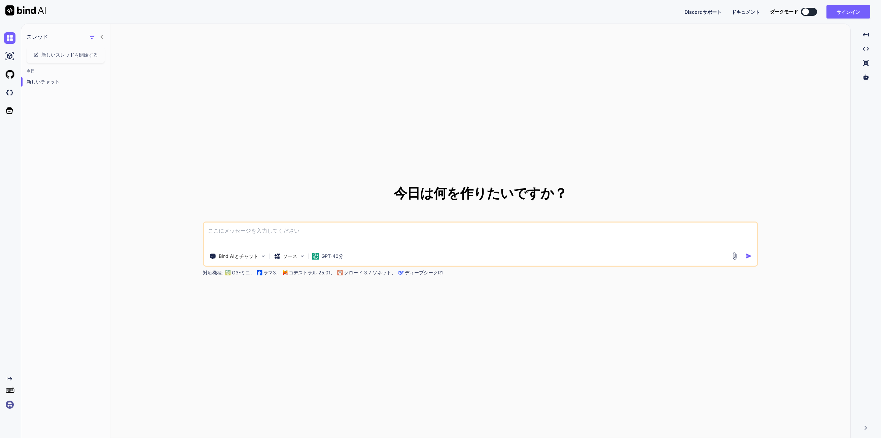
click at [6, 381] on icon "Created with Pixso." at bounding box center [8, 378] width 8 height 5
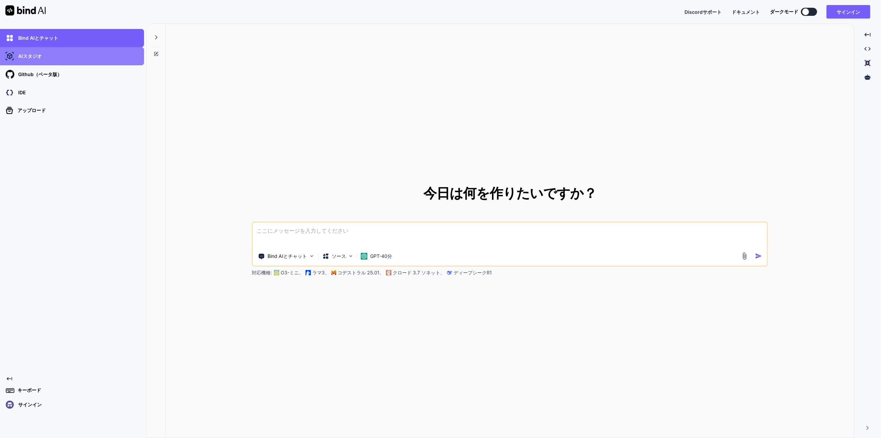
click at [76, 55] on div "AIスタジオ" at bounding box center [74, 55] width 140 height 11
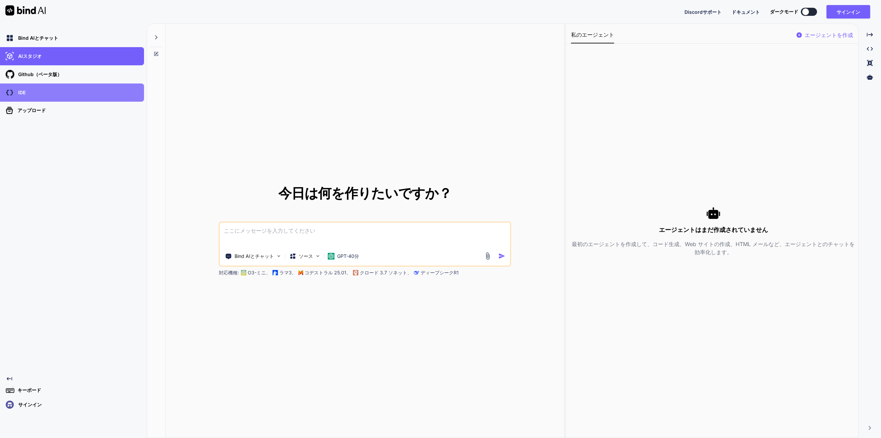
click at [72, 99] on div "IDE" at bounding box center [72, 92] width 144 height 18
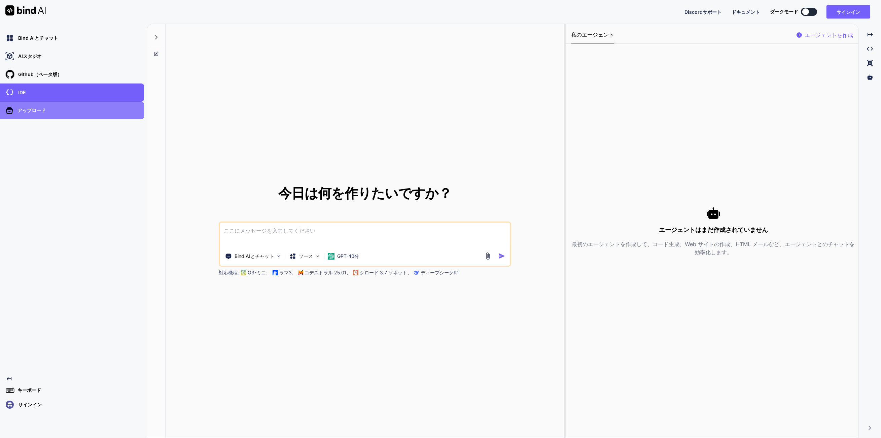
click at [84, 107] on div "アップロード" at bounding box center [74, 110] width 140 height 11
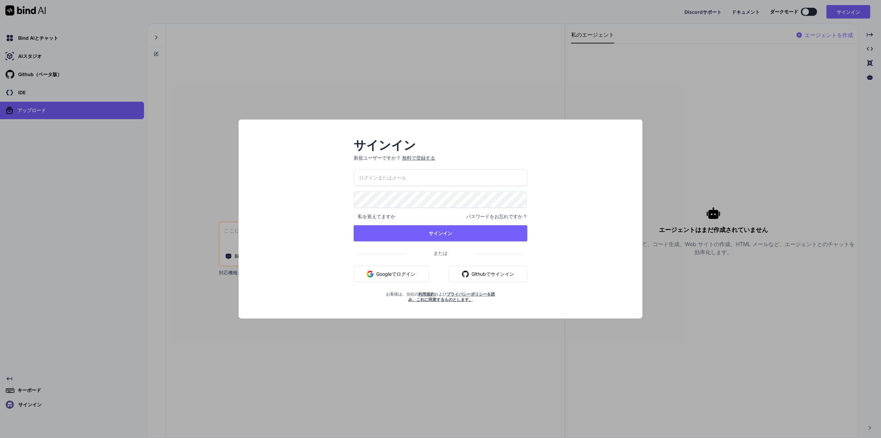
click at [104, 109] on div "サインイン 新規ユーザーですか？ 無料で登録する 私を覚えてますか パスワードをお忘れですか？ サインイン または Googleでログイン Githubでサイ…" at bounding box center [440, 219] width 881 height 438
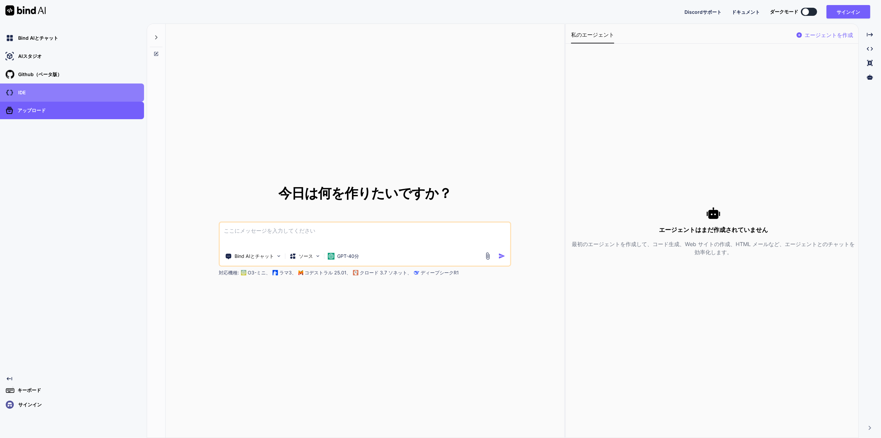
click at [84, 89] on div "IDE" at bounding box center [74, 92] width 140 height 11
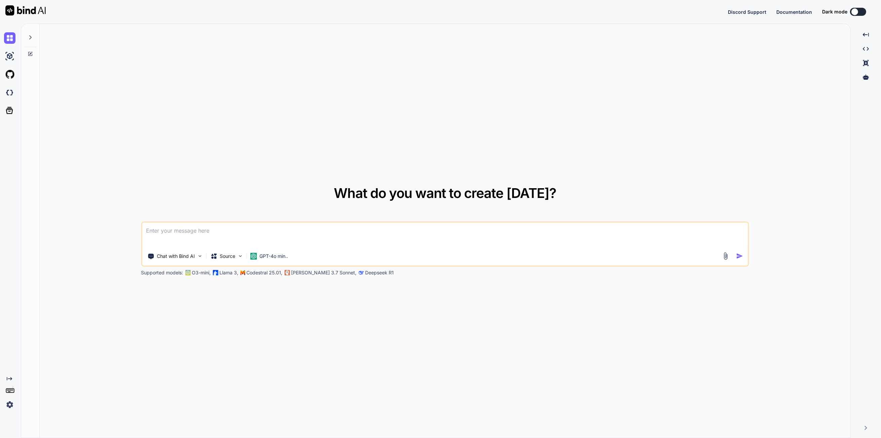
click at [28, 38] on icon at bounding box center [30, 37] width 5 height 5
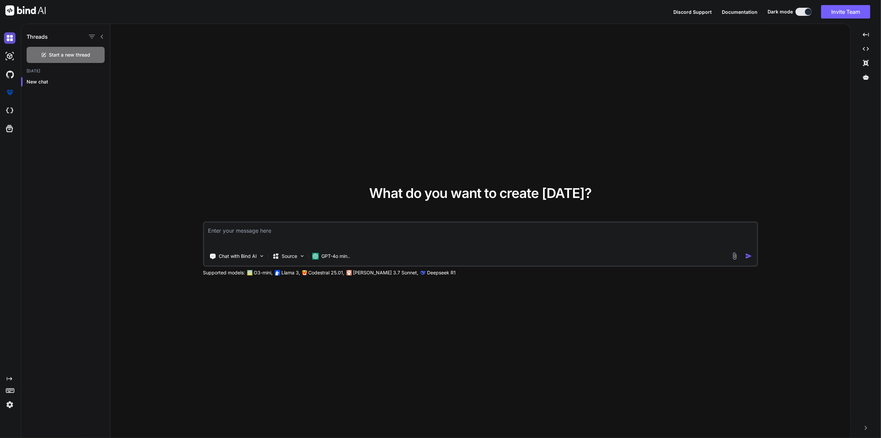
click at [11, 39] on img at bounding box center [9, 37] width 11 height 11
type textarea "x"
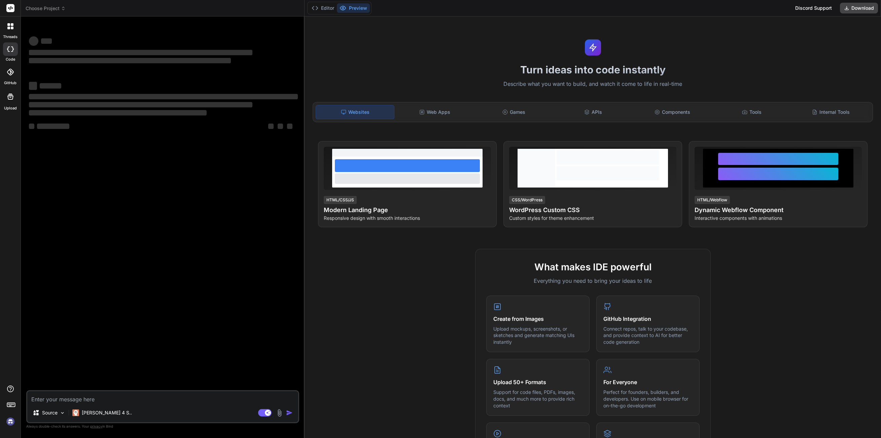
type textarea "x"
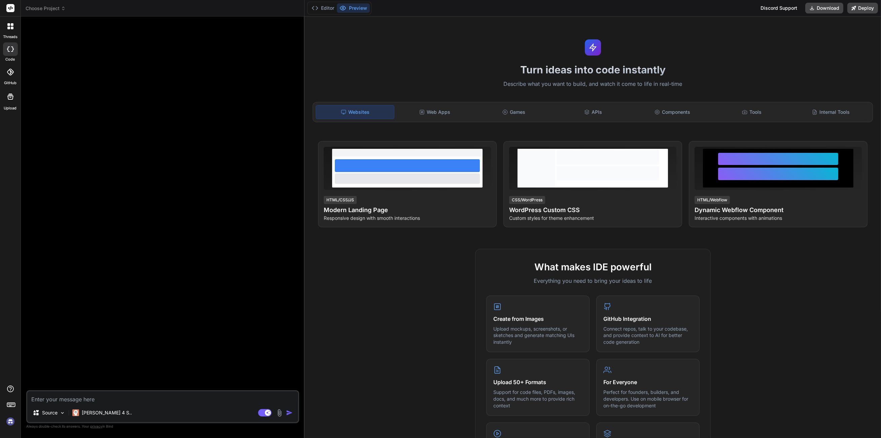
click at [10, 75] on icon at bounding box center [10, 72] width 7 height 7
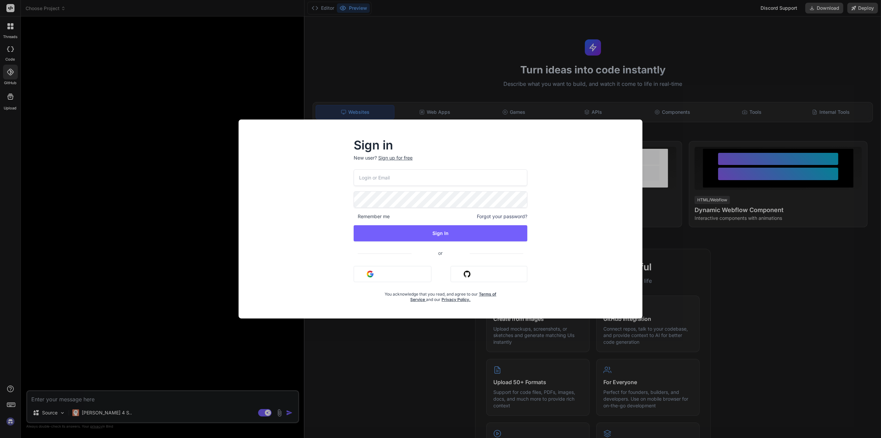
click at [71, 237] on div "Sign in New user? Sign up for free Remember me Forgot your password? Sign In or…" at bounding box center [440, 219] width 881 height 438
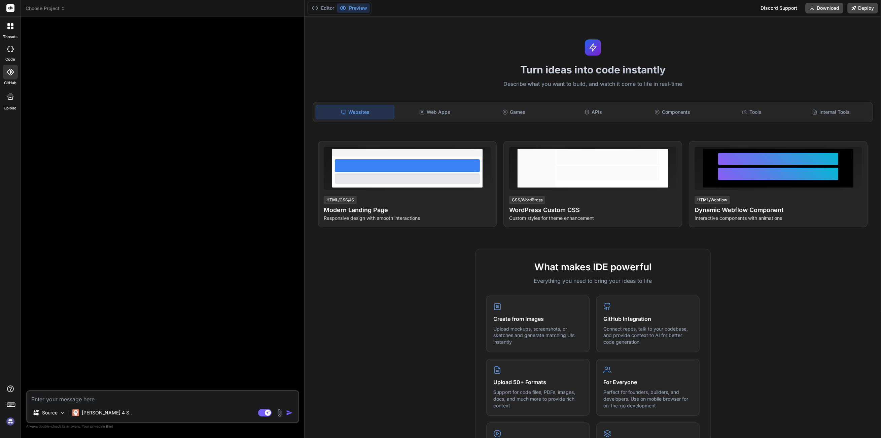
click at [11, 422] on img at bounding box center [10, 421] width 11 height 11
click at [12, 77] on div at bounding box center [10, 72] width 15 height 15
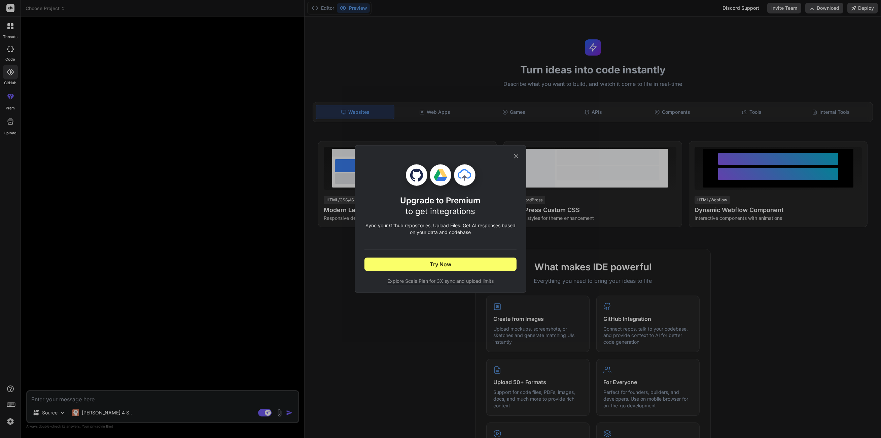
click at [102, 69] on div "Upgrade to Premium to get integrations Sync your Github repositories, Upload Fi…" at bounding box center [440, 219] width 881 height 438
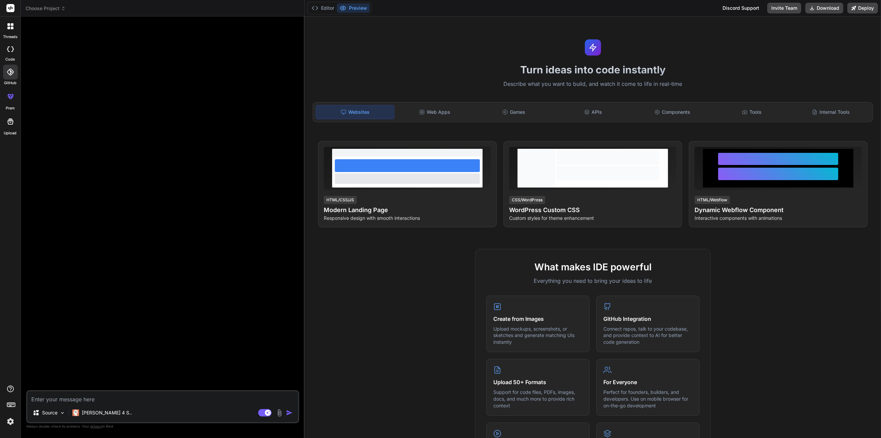
click at [16, 45] on div at bounding box center [10, 48] width 15 height 13
type textarea "x"
click at [13, 32] on div at bounding box center [10, 26] width 14 height 14
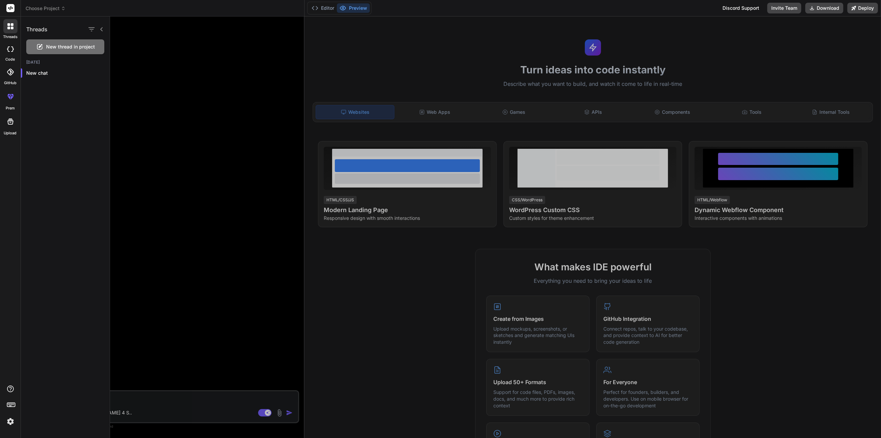
click at [696, 18] on div at bounding box center [495, 226] width 771 height 421
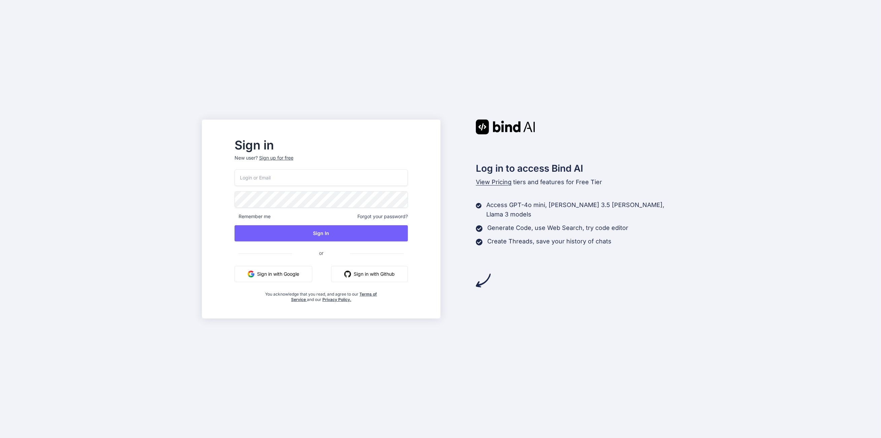
click at [293, 278] on button "Sign in with Google" at bounding box center [274, 274] width 78 height 16
